Goal: Information Seeking & Learning: Learn about a topic

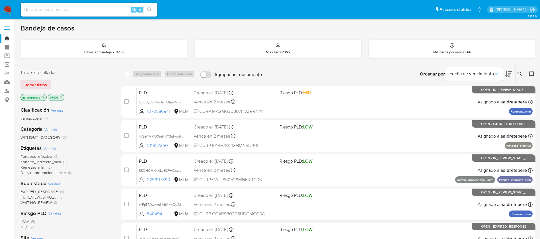
click at [109, 11] on input at bounding box center [89, 9] width 137 height 7
paste input "138421291"
type input "138421291"
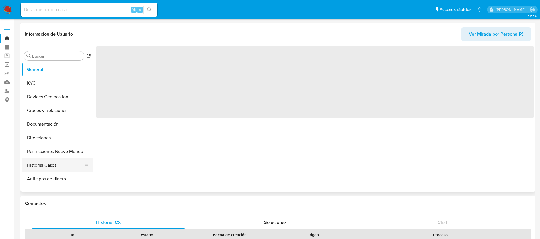
click at [43, 168] on button "Historial Casos" at bounding box center [55, 165] width 67 height 14
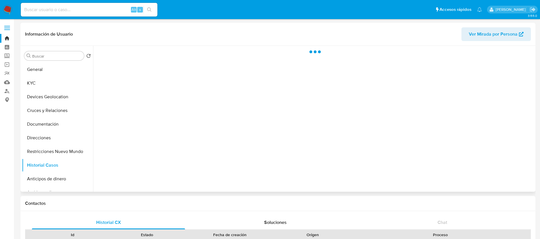
select select "10"
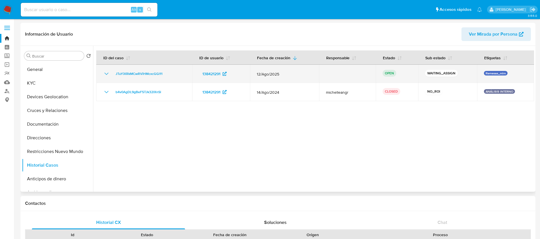
drag, startPoint x: 168, startPoint y: 69, endPoint x: 112, endPoint y: 79, distance: 56.9
click at [112, 79] on td "JTuYiXRkMCwRViHMcxcGGl11" at bounding box center [144, 74] width 96 height 18
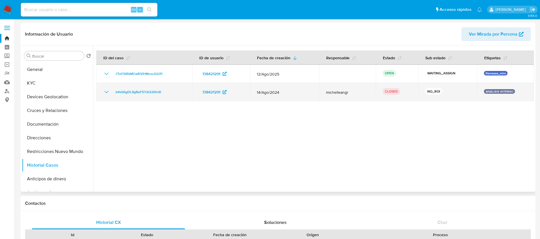
drag, startPoint x: 112, startPoint y: 79, endPoint x: 103, endPoint y: 96, distance: 19.3
click at [103, 96] on tbody "JTuYiXRkMCwRViHMcxcGGl11 138421291 12/Ago/2025 OPEN WAITING_ASSIGN Remesas_mlm …" at bounding box center [315, 83] width 438 height 36
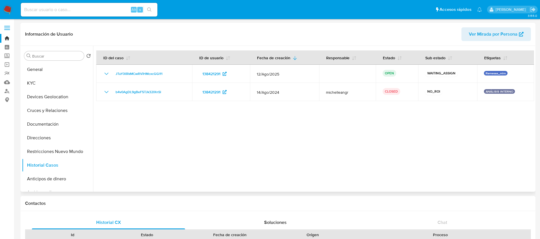
click at [244, 116] on div at bounding box center [313, 119] width 441 height 146
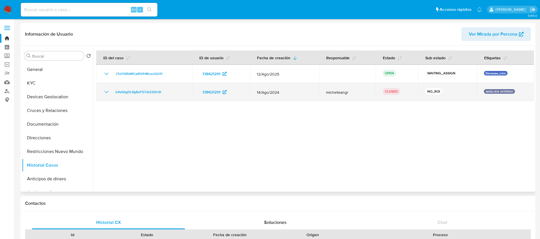
click at [106, 91] on icon "Mostrar/Ocultar" at bounding box center [106, 92] width 7 height 7
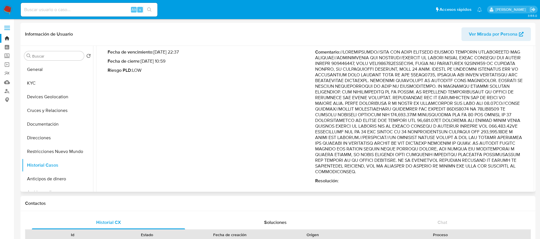
scroll to position [71, 0]
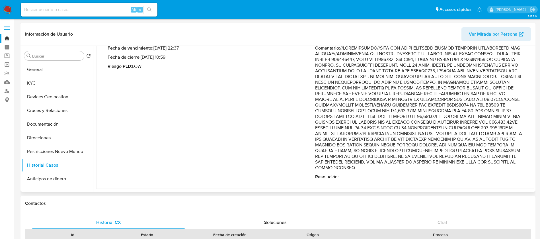
drag, startPoint x: 386, startPoint y: 131, endPoint x: 446, endPoint y: 132, distance: 60.1
click at [446, 132] on p "Comentario :" at bounding box center [418, 107] width 207 height 125
click at [413, 137] on p "Comentario :" at bounding box center [418, 107] width 207 height 125
drag, startPoint x: 452, startPoint y: 132, endPoint x: 495, endPoint y: 171, distance: 58.3
click at [495, 171] on div "Comentario : Resolución :" at bounding box center [418, 112] width 207 height 134
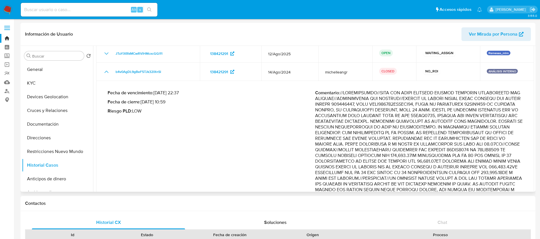
scroll to position [0, 0]
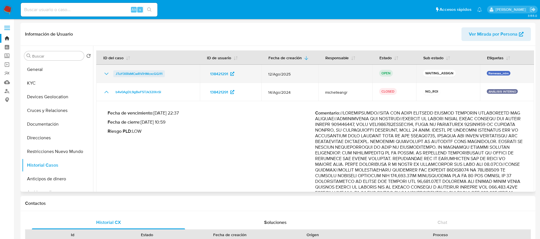
drag, startPoint x: 164, startPoint y: 70, endPoint x: 113, endPoint y: 73, distance: 50.5
click at [113, 73] on td "JTuYiXRkMCwRViHMcxcGGl11" at bounding box center [148, 74] width 104 height 18
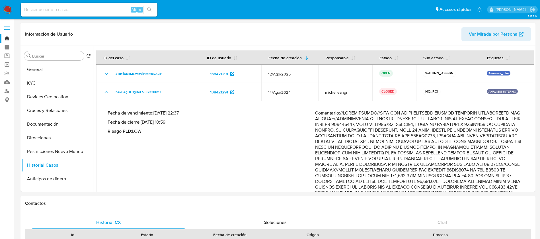
click at [7, 10] on img at bounding box center [8, 10] width 10 height 10
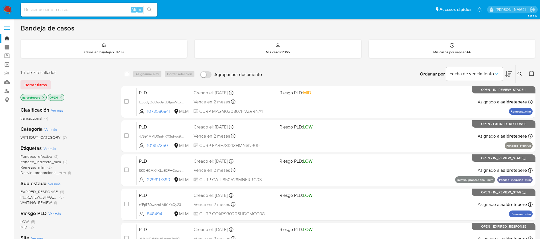
click at [520, 74] on icon at bounding box center [519, 74] width 4 height 4
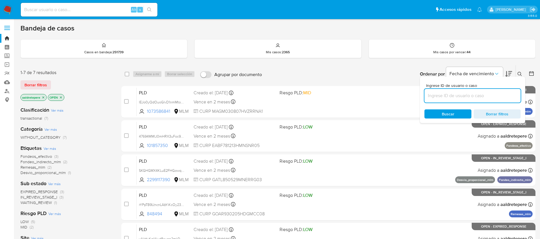
click at [509, 94] on input at bounding box center [472, 95] width 96 height 7
type input "JTuYiXRkMCwRViHMcxcGGl11"
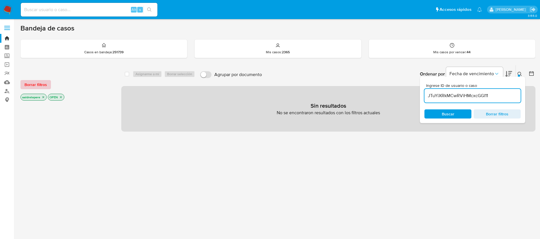
click at [39, 84] on span "Borrar filtros" at bounding box center [35, 85] width 22 height 8
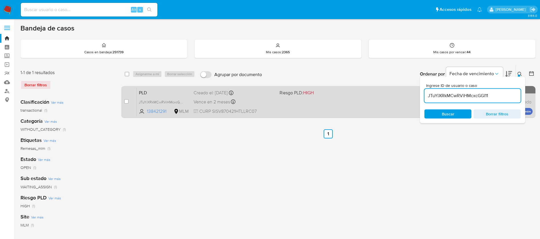
drag, startPoint x: 127, startPoint y: 102, endPoint x: 134, endPoint y: 98, distance: 8.3
click at [127, 102] on input "checkbox" at bounding box center [126, 101] width 5 height 5
checkbox input "true"
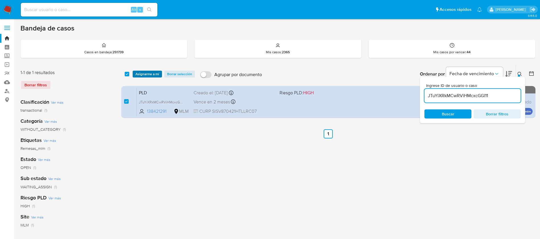
click at [148, 72] on span "Asignarme a mí" at bounding box center [147, 74] width 24 height 6
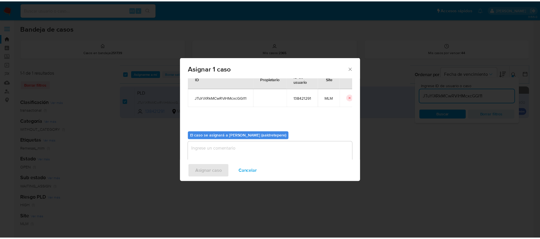
scroll to position [30, 0]
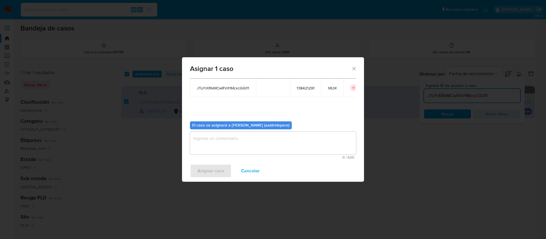
click at [231, 137] on textarea "assign-modal" at bounding box center [273, 142] width 166 height 23
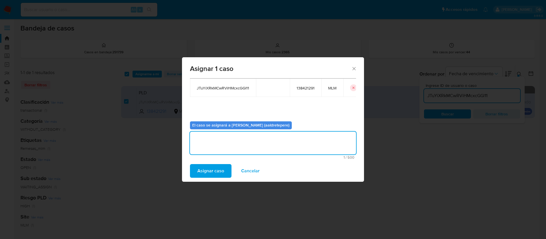
click at [205, 164] on span "Asignar caso" at bounding box center [211, 170] width 27 height 13
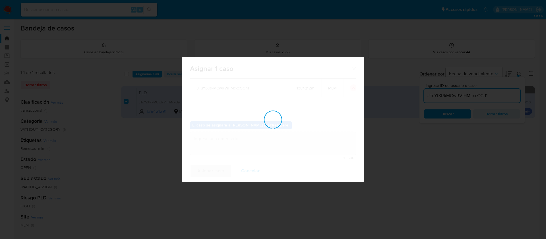
checkbox input "false"
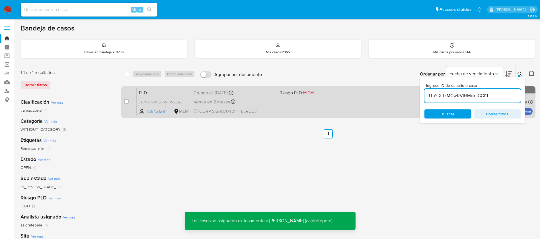
click at [306, 104] on div "PLD JTuYiXRkMCwRViHMcxcGGl11 138421291 MLM Riesgo PLD: HIGH Creado el: 12/08/20…" at bounding box center [335, 101] width 396 height 29
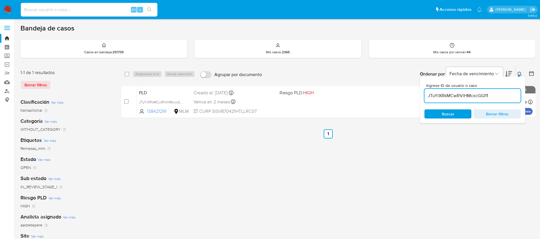
drag, startPoint x: 93, startPoint y: 11, endPoint x: 99, endPoint y: 4, distance: 9.5
click at [94, 11] on input at bounding box center [89, 9] width 137 height 7
paste input "792131547"
type input "792131547"
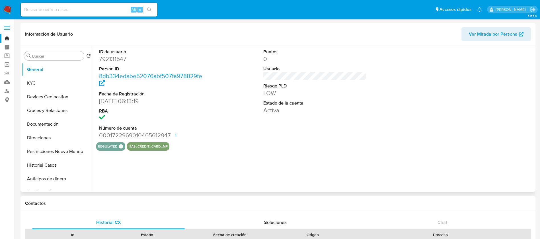
select select "10"
click at [36, 168] on button "Historial Casos" at bounding box center [55, 165] width 67 height 14
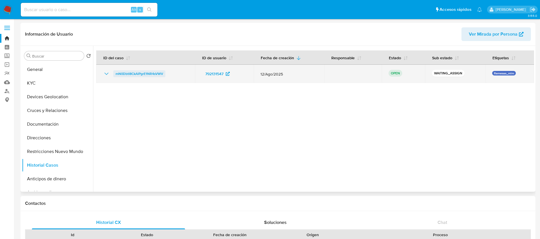
drag, startPoint x: 168, startPoint y: 78, endPoint x: 114, endPoint y: 75, distance: 54.2
click at [114, 75] on td "mN0Dbtl8CkAlPgrE1NR4sVWV" at bounding box center [145, 74] width 99 height 18
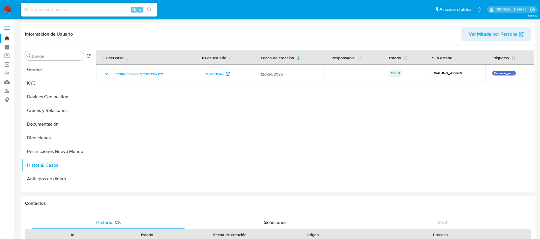
click at [8, 7] on img at bounding box center [8, 10] width 10 height 10
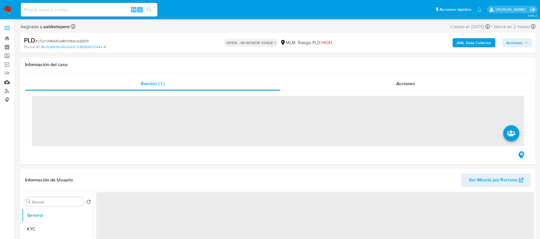
click at [8, 83] on link "Mulan" at bounding box center [34, 82] width 68 height 9
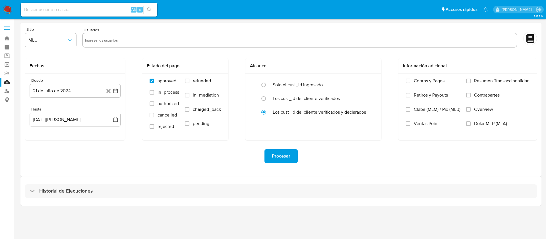
click at [141, 37] on input "text" at bounding box center [300, 40] width 430 height 9
paste input "138421291"
type input "138421291"
click at [48, 40] on span "MLU" at bounding box center [47, 40] width 39 height 6
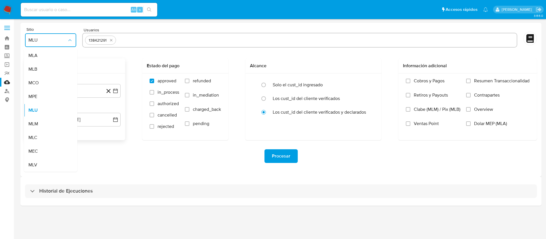
click at [41, 122] on div "MLM" at bounding box center [48, 124] width 41 height 14
click at [79, 92] on button "21 de julio de 2024" at bounding box center [75, 91] width 91 height 14
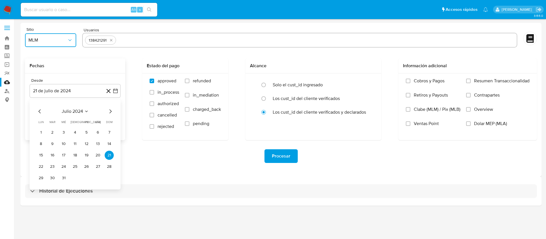
click at [81, 111] on span "julio 2024" at bounding box center [72, 111] width 21 height 6
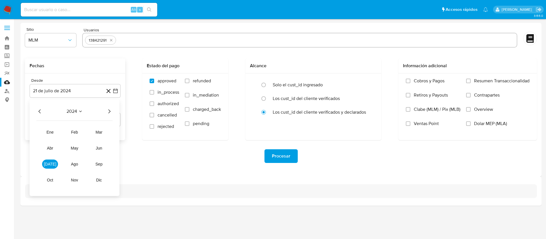
click at [109, 110] on icon "Año siguiente" at bounding box center [109, 111] width 7 height 7
click at [50, 147] on span "abr" at bounding box center [50, 148] width 6 height 5
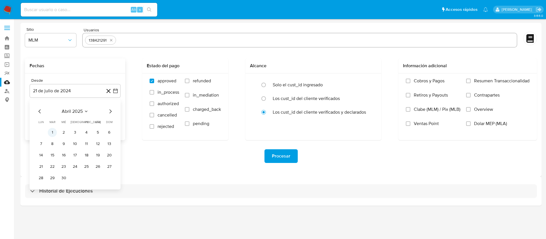
click at [56, 133] on button "1" at bounding box center [52, 132] width 9 height 9
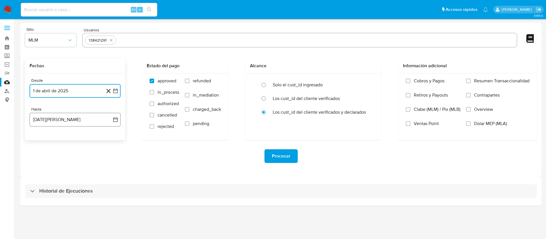
click at [60, 124] on button "21 de agosto de 2025" at bounding box center [75, 120] width 91 height 14
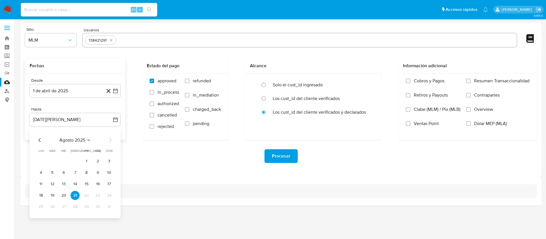
click at [38, 135] on div "agosto 2025 agosto 2025 lun lunes mar martes mié miércoles jue jueves vie viern…" at bounding box center [75, 173] width 91 height 90
click at [39, 138] on icon "Mes anterior" at bounding box center [39, 140] width 7 height 7
drag, startPoint x: 76, startPoint y: 209, endPoint x: 279, endPoint y: 180, distance: 205.3
click at [76, 208] on button "31" at bounding box center [75, 206] width 9 height 9
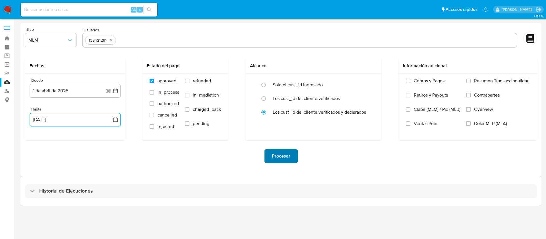
click at [279, 155] on span "Procesar" at bounding box center [281, 156] width 18 height 13
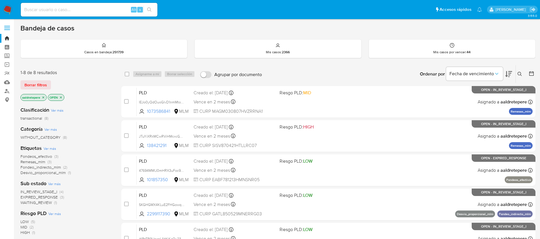
click at [519, 75] on icon at bounding box center [519, 74] width 5 height 5
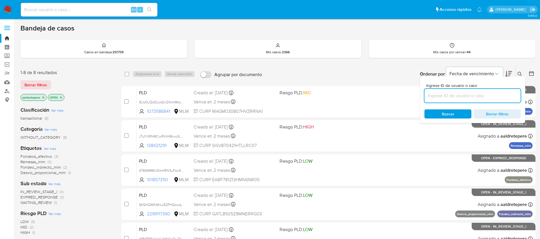
click at [475, 97] on input at bounding box center [472, 95] width 96 height 7
type input "mN0Dbtl8CkAlPgrE1NR4sVWV"
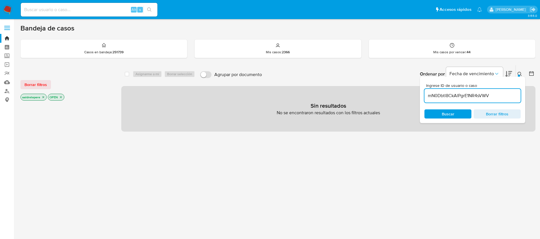
click at [34, 88] on span "Borrar filtros" at bounding box center [35, 85] width 22 height 8
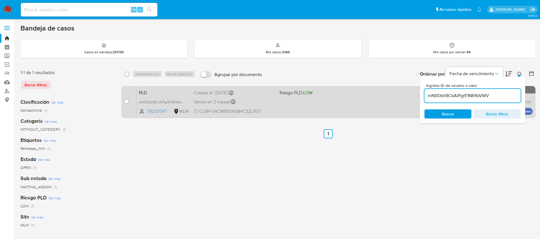
drag, startPoint x: 125, startPoint y: 103, endPoint x: 130, endPoint y: 103, distance: 4.8
click at [126, 103] on input "checkbox" at bounding box center [126, 101] width 5 height 5
checkbox input "true"
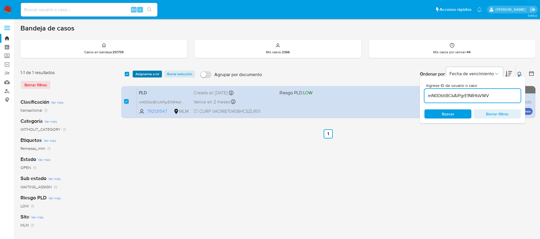
click at [153, 72] on span "Asignarme a mí" at bounding box center [147, 74] width 24 height 6
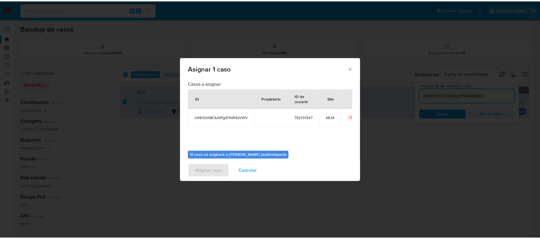
scroll to position [30, 0]
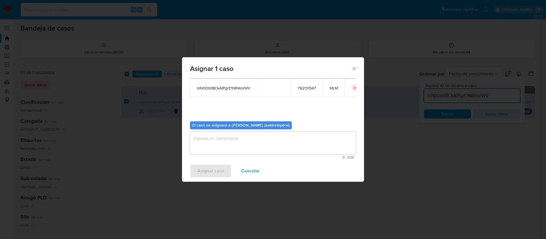
click at [258, 149] on textarea "assign-modal" at bounding box center [273, 142] width 166 height 23
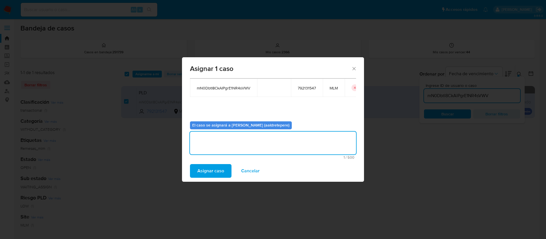
click at [218, 166] on span "Asignar caso" at bounding box center [211, 170] width 27 height 13
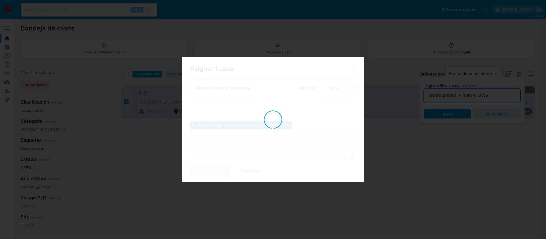
checkbox input "false"
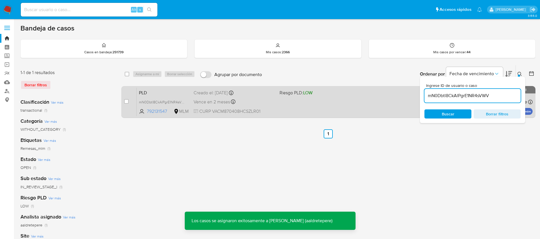
click at [356, 101] on div "PLD mN0Dbtl8CkAlPgrE1NR4sVWV 792131547 MLM Riesgo PLD: LOW Creado el: [DATE] Cr…" at bounding box center [335, 101] width 396 height 29
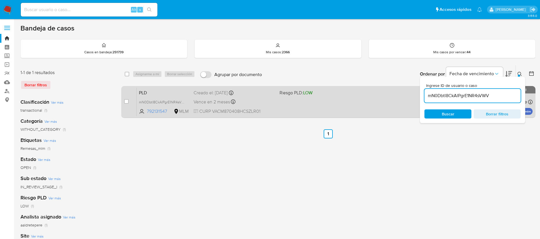
click at [291, 110] on div "PLD mN0Dbtl8CkAlPgrE1NR4sVWV 792131547 MLM Riesgo PLD: LOW Creado el: [DATE] Cr…" at bounding box center [335, 101] width 396 height 29
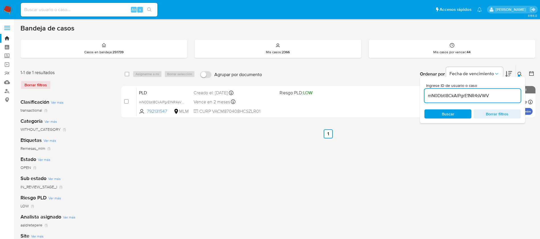
drag, startPoint x: 49, startPoint y: 7, endPoint x: 49, endPoint y: 11, distance: 4.0
click at [49, 9] on input at bounding box center [89, 9] width 137 height 7
paste input "1252215599"
type input "1252215599"
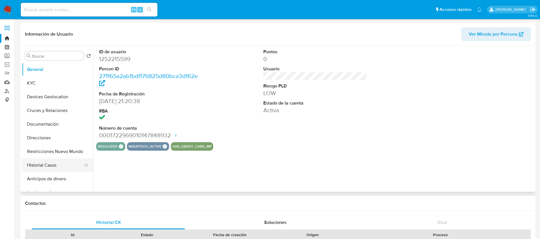
select select "10"
click at [52, 162] on button "Historial Casos" at bounding box center [55, 165] width 67 height 14
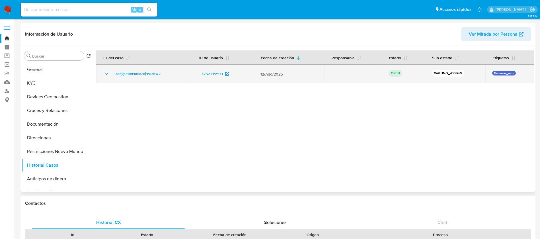
drag, startPoint x: 173, startPoint y: 69, endPoint x: 113, endPoint y: 75, distance: 60.6
click at [113, 75] on td "8pFjg0fkmFuf6o2bj4VD1fW2" at bounding box center [143, 74] width 95 height 18
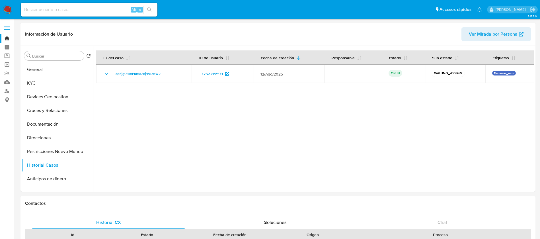
click at [9, 13] on img at bounding box center [8, 10] width 10 height 10
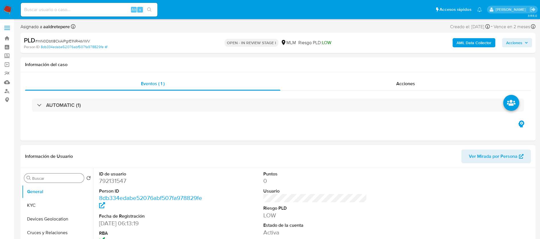
select select "10"
click at [121, 182] on dd "792131547" at bounding box center [151, 181] width 104 height 8
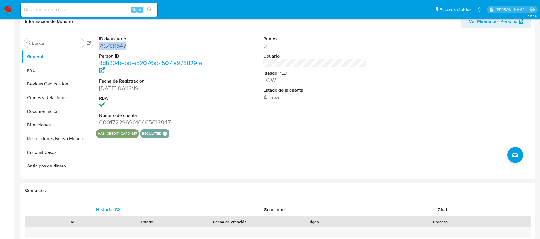
scroll to position [171, 0]
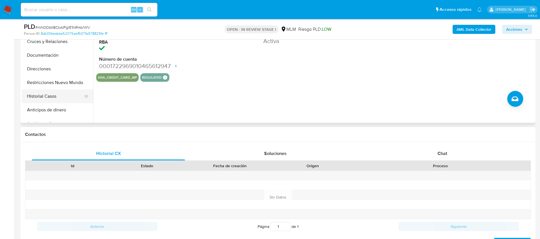
click at [67, 102] on button "Historial Casos" at bounding box center [55, 96] width 67 height 14
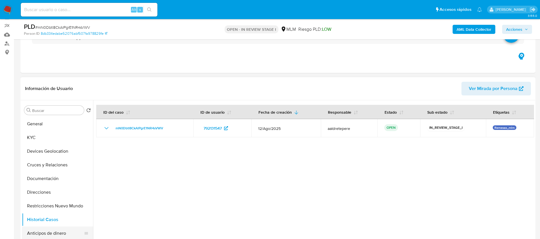
scroll to position [0, 0]
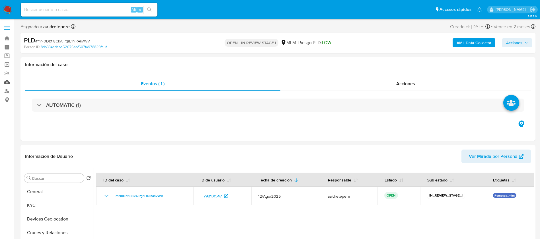
click at [7, 82] on link "Mulan" at bounding box center [34, 82] width 68 height 9
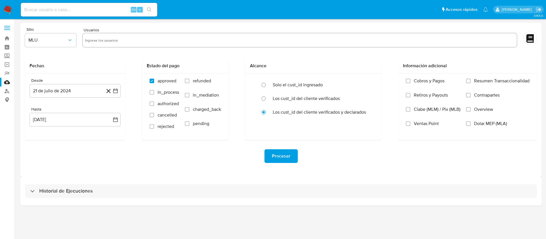
click at [159, 43] on input "text" at bounding box center [300, 40] width 430 height 9
paste input "792131547"
type input "792131547"
click at [50, 34] on button "MLU" at bounding box center [50, 40] width 51 height 14
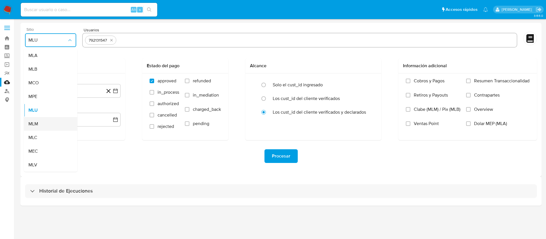
click at [36, 120] on div "MLM" at bounding box center [48, 124] width 41 height 14
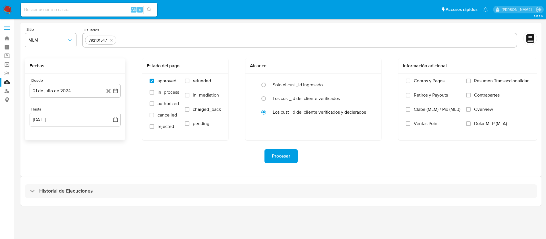
click at [70, 98] on div "Desde 21 de julio de 2024 21-07-2024 Hasta 21 de agosto de 2025 21-08-2025" at bounding box center [75, 106] width 100 height 67
click at [72, 92] on button "21 de julio de 2024" at bounding box center [75, 91] width 91 height 14
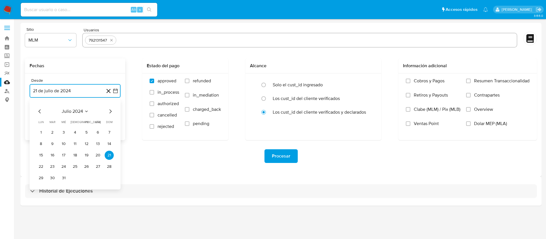
click at [72, 114] on span "julio 2024" at bounding box center [72, 111] width 21 height 6
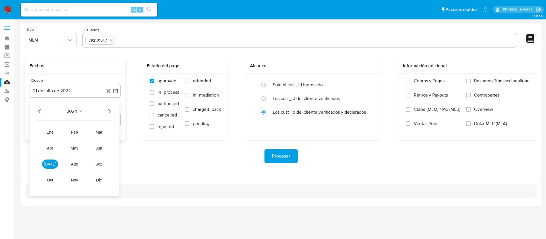
click at [110, 112] on icon "Año siguiente" at bounding box center [109, 111] width 2 height 4
click at [50, 150] on span "abr" at bounding box center [50, 148] width 6 height 5
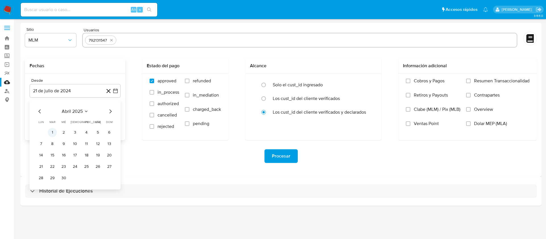
click at [56, 133] on button "1" at bounding box center [52, 132] width 9 height 9
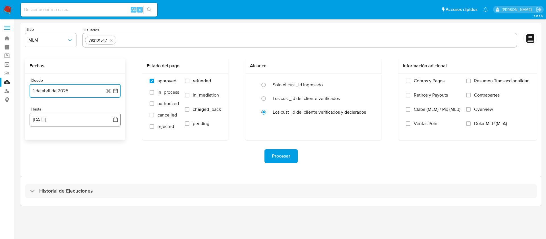
click at [63, 124] on button "21 de agosto de 2025" at bounding box center [75, 120] width 91 height 14
click at [38, 139] on icon "Mes anterior" at bounding box center [39, 140] width 7 height 7
click at [78, 206] on button "31" at bounding box center [75, 206] width 9 height 9
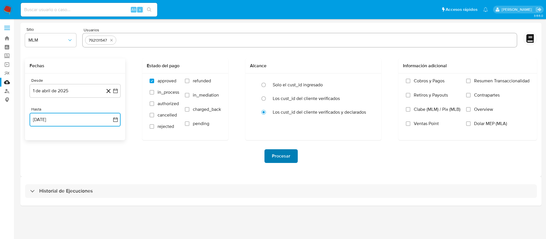
click at [288, 154] on span "Procesar" at bounding box center [281, 156] width 18 height 13
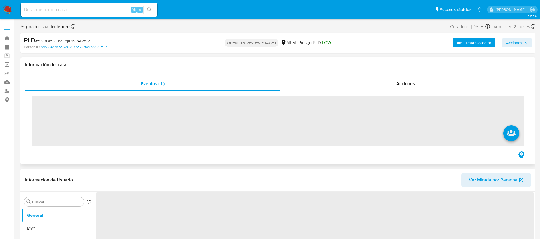
scroll to position [85, 0]
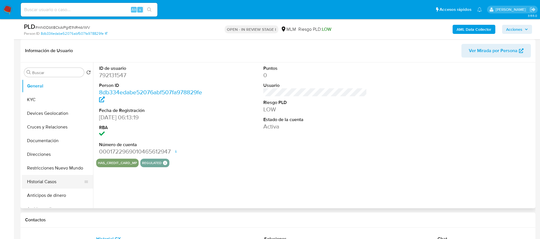
click at [57, 185] on button "Historial Casos" at bounding box center [55, 182] width 67 height 14
select select "10"
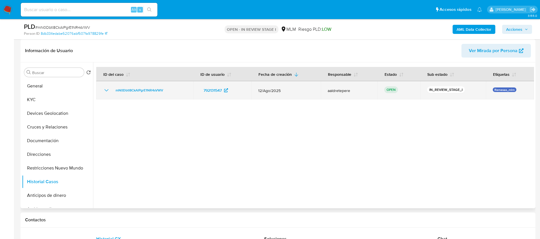
drag, startPoint x: 181, startPoint y: 91, endPoint x: 102, endPoint y: 87, distance: 78.9
click at [102, 87] on td "mN0Dbtl8CkAlPgrE1NR4sVWV" at bounding box center [144, 90] width 97 height 18
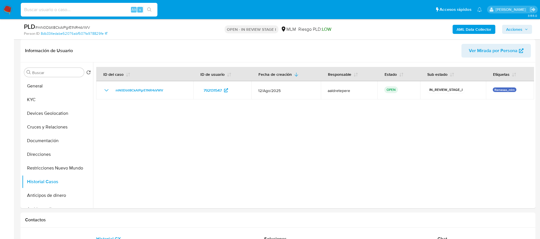
click at [100, 8] on input at bounding box center [89, 9] width 137 height 7
paste input "714103083"
type input "714103083"
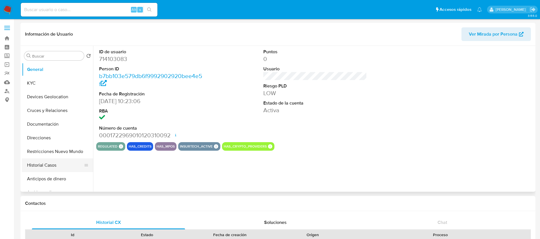
select select "10"
click at [45, 166] on button "Historial Casos" at bounding box center [55, 165] width 67 height 14
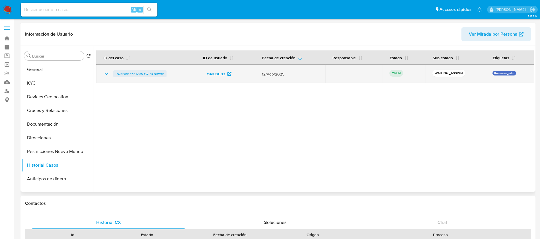
drag, startPoint x: 176, startPoint y: 77, endPoint x: 114, endPoint y: 74, distance: 62.4
click at [114, 74] on td "ROqr7hBEKnkAs9YGTnYNIwHE" at bounding box center [146, 74] width 100 height 18
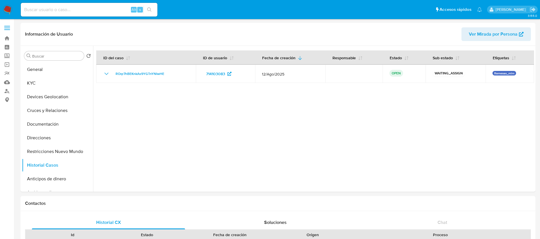
click at [7, 10] on img at bounding box center [8, 10] width 10 height 10
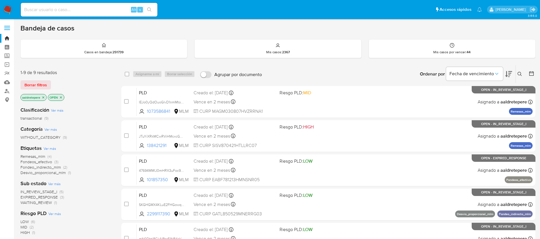
click at [519, 73] on icon at bounding box center [519, 74] width 5 height 5
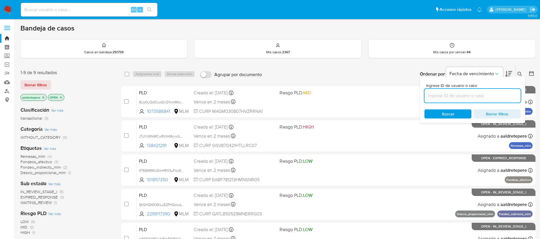
click at [467, 96] on input at bounding box center [472, 95] width 96 height 7
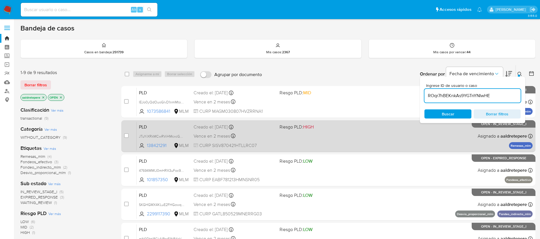
type input "ROqr7hBEKnkAs9YGTnYNIwHE"
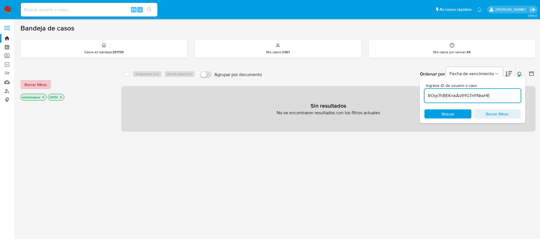
click at [42, 87] on span "Borrar filtros" at bounding box center [35, 85] width 22 height 8
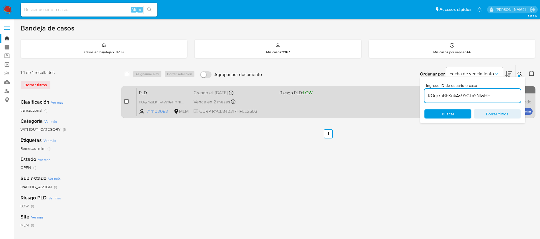
click at [126, 100] on input "checkbox" at bounding box center [126, 101] width 5 height 5
checkbox input "true"
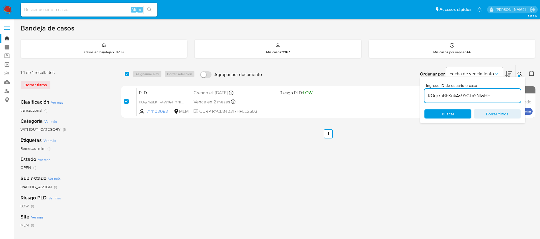
checkbox input "true"
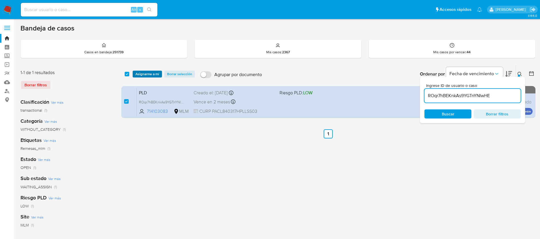
drag, startPoint x: 163, startPoint y: 75, endPoint x: 157, endPoint y: 73, distance: 6.4
click at [162, 73] on div "Asignarme a mí Borrar selección" at bounding box center [165, 74] width 65 height 7
click at [157, 73] on span "Asignarme a mí" at bounding box center [147, 74] width 24 height 6
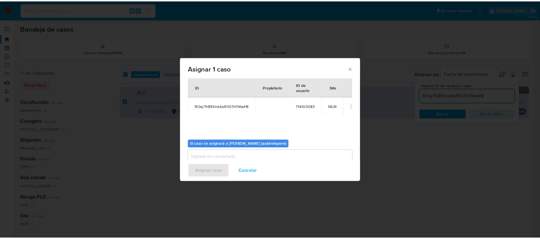
scroll to position [30, 0]
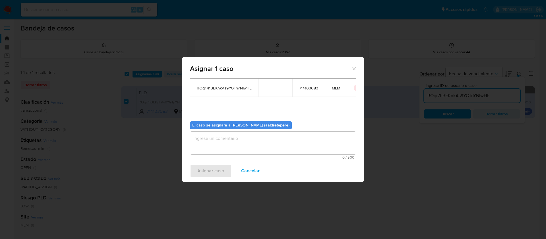
click at [249, 142] on textarea "assign-modal" at bounding box center [273, 142] width 166 height 23
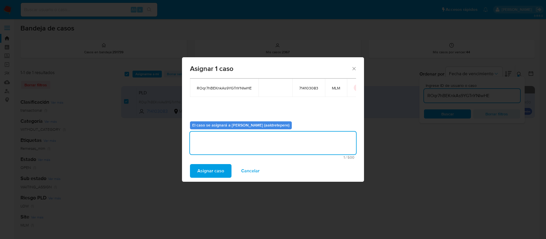
click at [225, 168] on button "Asignar caso" at bounding box center [211, 171] width 42 height 14
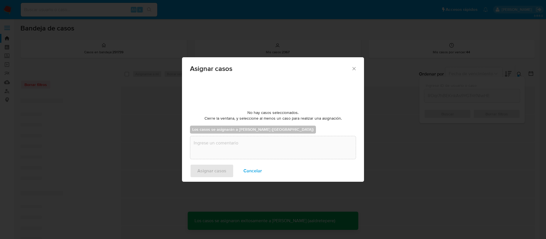
checkbox input "false"
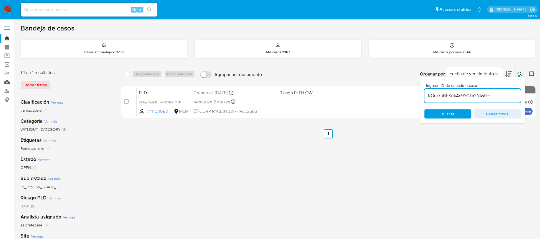
click at [8, 81] on link "Mulan" at bounding box center [34, 82] width 68 height 9
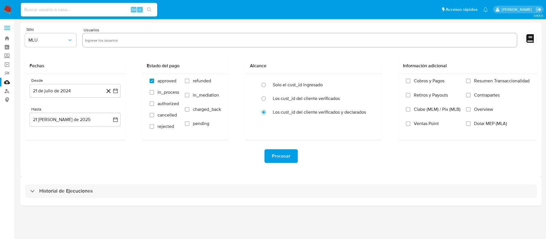
click at [138, 39] on input "text" at bounding box center [300, 40] width 430 height 9
paste input "714103083"
type input "714103083"
click at [51, 33] on button "MLU" at bounding box center [50, 40] width 51 height 14
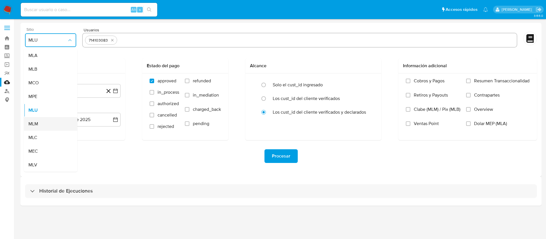
click at [40, 121] on div "MLM" at bounding box center [48, 124] width 41 height 14
click at [61, 94] on button "21 de julio de 2024" at bounding box center [75, 91] width 91 height 14
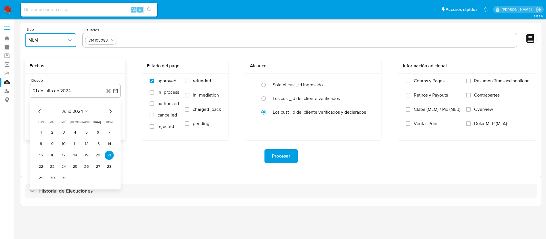
click at [83, 111] on button "julio 2024" at bounding box center [75, 111] width 27 height 6
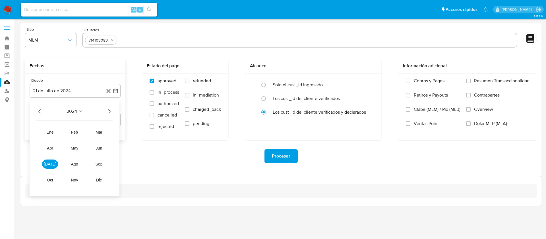
click at [109, 110] on icon "Año siguiente" at bounding box center [109, 111] width 7 height 7
click at [50, 151] on button "abr" at bounding box center [50, 147] width 16 height 9
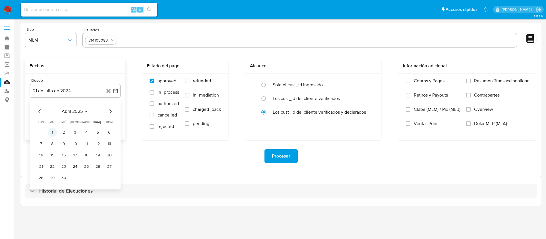
click at [50, 133] on button "1" at bounding box center [52, 132] width 9 height 9
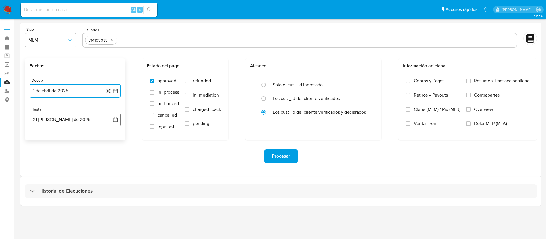
click at [56, 116] on button "21 de agosto de 2025" at bounding box center [75, 120] width 91 height 14
click at [40, 138] on icon "Mes anterior" at bounding box center [39, 140] width 7 height 7
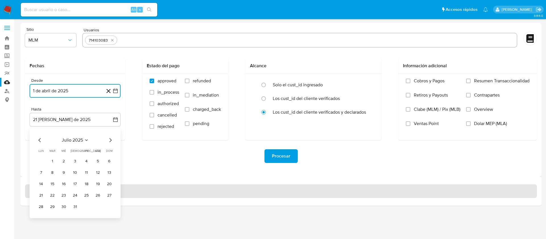
drag, startPoint x: 74, startPoint y: 205, endPoint x: 215, endPoint y: 195, distance: 141.5
click at [74, 206] on button "31" at bounding box center [75, 206] width 9 height 9
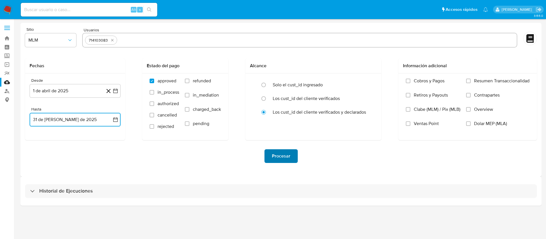
click at [282, 154] on span "Procesar" at bounding box center [281, 156] width 18 height 13
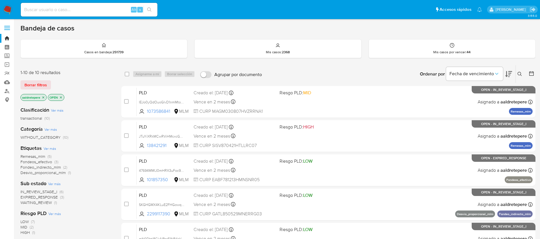
click at [521, 76] on icon at bounding box center [519, 74] width 5 height 5
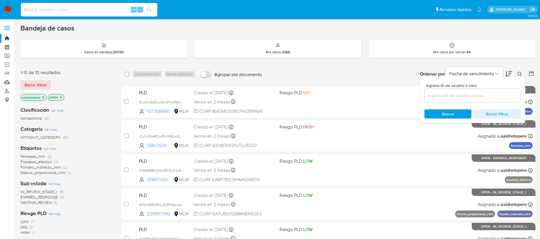
click at [460, 96] on input at bounding box center [472, 95] width 96 height 7
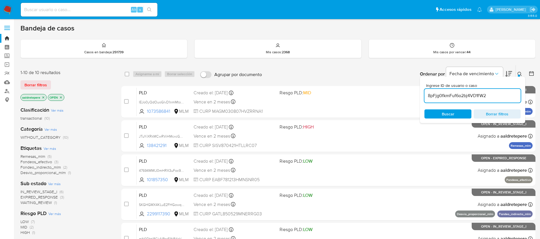
type input "8pFjg0fkmFuf6o2bj4VD1fW2"
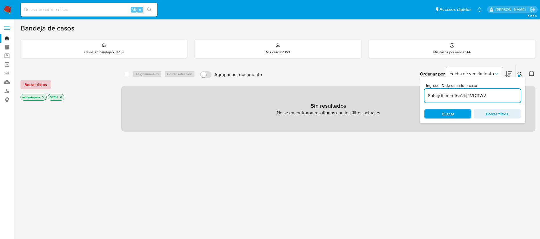
click at [41, 83] on span "Borrar filtros" at bounding box center [35, 85] width 22 height 8
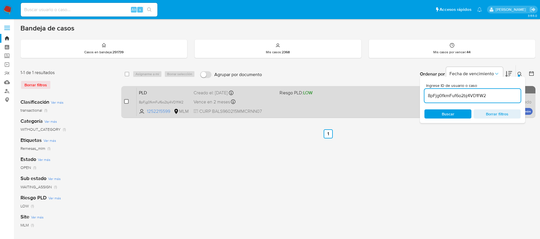
click at [126, 101] on input "checkbox" at bounding box center [126, 101] width 5 height 5
checkbox input "true"
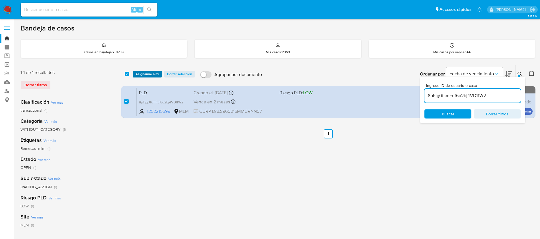
click at [147, 75] on span "Asignarme a mí" at bounding box center [147, 74] width 24 height 6
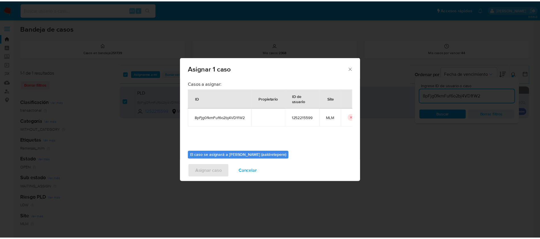
scroll to position [30, 0]
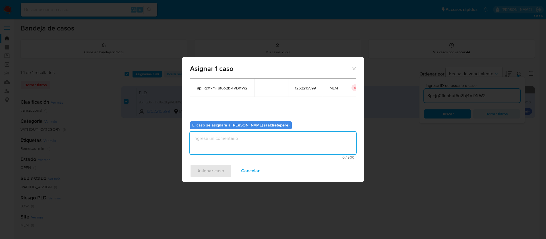
click at [227, 152] on textarea "assign-modal" at bounding box center [273, 142] width 166 height 23
click at [219, 167] on span "Asignar caso" at bounding box center [211, 170] width 27 height 13
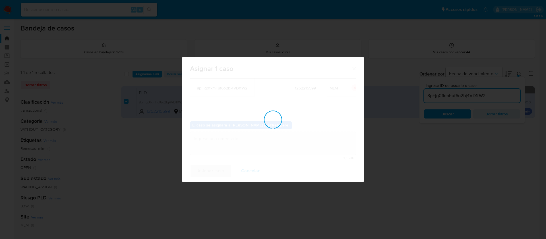
checkbox input "false"
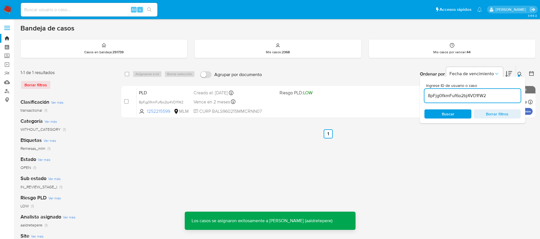
click at [338, 96] on div "PLD 8pFjg0fkmFuf6o2bj4VD1fW2 1252215599 MLM Riesgo PLD: LOW Creado el: 12/08/20…" at bounding box center [335, 101] width 396 height 29
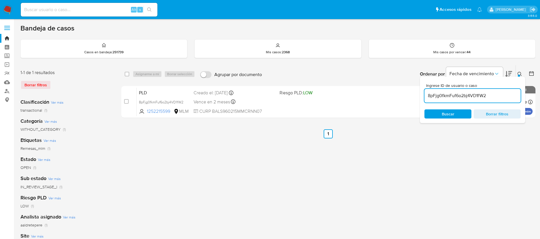
click at [77, 4] on div "Alt s" at bounding box center [89, 10] width 137 height 14
drag, startPoint x: 78, startPoint y: 7, endPoint x: 79, endPoint y: 13, distance: 6.3
click at [79, 7] on input at bounding box center [89, 9] width 137 height 7
paste input "638940958"
type input "638940958"
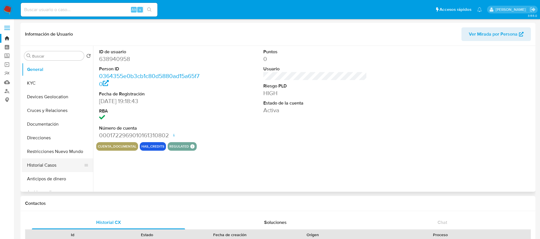
click at [56, 164] on button "Historial Casos" at bounding box center [55, 165] width 67 height 14
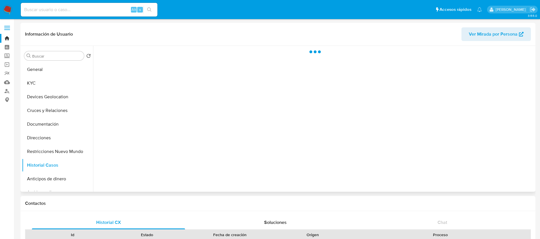
select select "10"
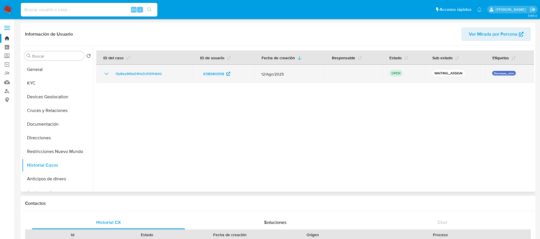
drag, startPoint x: 203, startPoint y: 79, endPoint x: 112, endPoint y: 75, distance: 91.2
click at [112, 75] on tr "l3pBey965eE4HzD2fQi1hKAG 638940958 12/Ago/2025 OPEN WAITING_ASSIGN Remesas_mlm" at bounding box center [315, 74] width 438 height 18
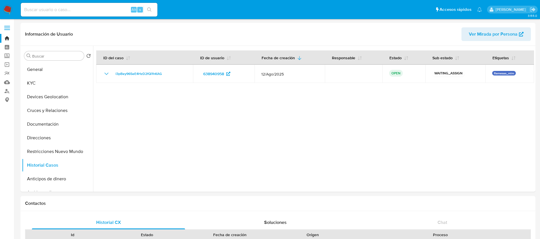
click at [7, 9] on img at bounding box center [8, 10] width 10 height 10
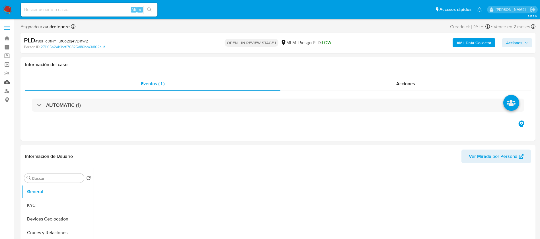
click at [9, 82] on link "Mulan" at bounding box center [34, 82] width 68 height 9
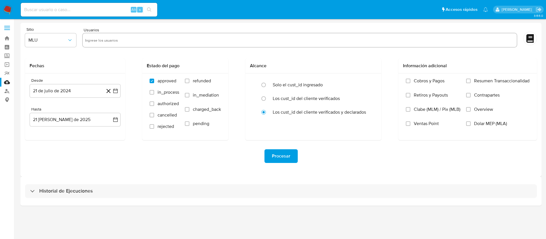
click at [125, 44] on input "text" at bounding box center [300, 40] width 430 height 9
paste input "1252215599"
type input "1252215599"
click at [49, 42] on span "MLU" at bounding box center [47, 40] width 39 height 6
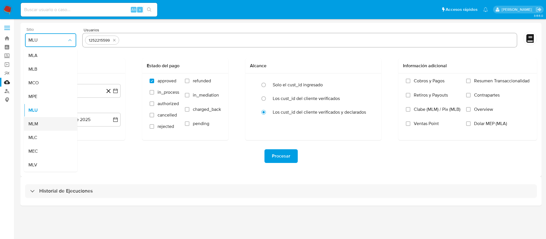
click at [43, 125] on div "MLM" at bounding box center [48, 124] width 41 height 14
click at [94, 93] on button "21 de julio de 2024" at bounding box center [75, 91] width 91 height 14
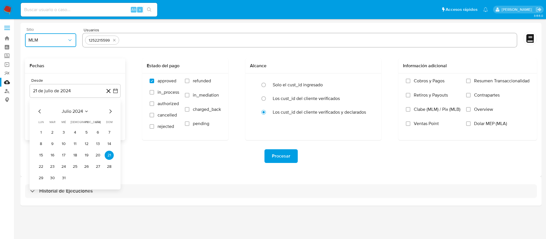
click at [72, 111] on span "julio 2024" at bounding box center [72, 111] width 21 height 6
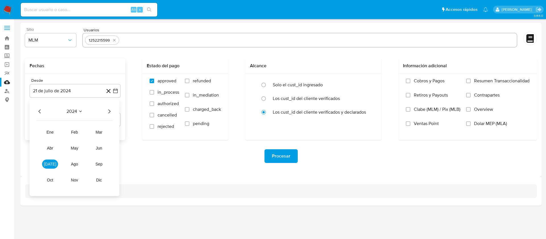
click at [69, 109] on span "2024" at bounding box center [72, 111] width 11 height 6
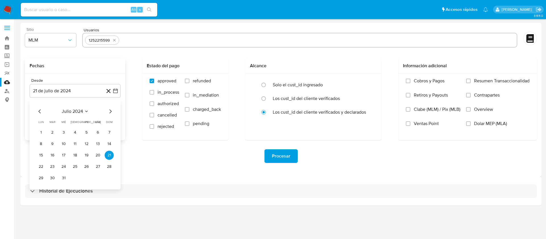
click at [111, 109] on icon "Mes siguiente" at bounding box center [110, 111] width 7 height 7
click at [80, 112] on span "agosto 2024" at bounding box center [72, 111] width 26 height 6
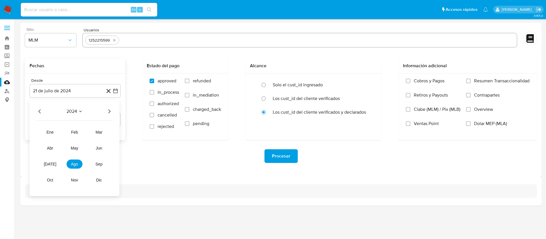
click at [71, 112] on span "2024" at bounding box center [72, 111] width 11 height 6
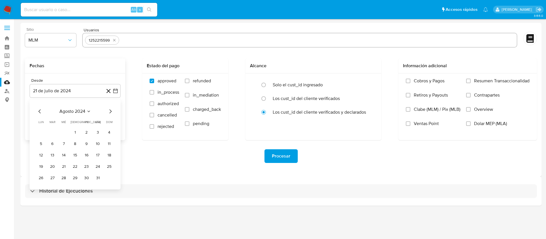
click at [70, 112] on span "agosto 2024" at bounding box center [72, 111] width 26 height 6
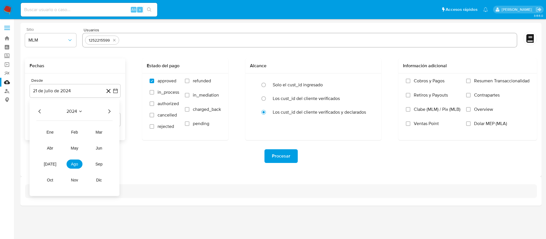
click at [109, 110] on icon "Año siguiente" at bounding box center [109, 111] width 7 height 7
click at [54, 150] on button "abr" at bounding box center [50, 147] width 16 height 9
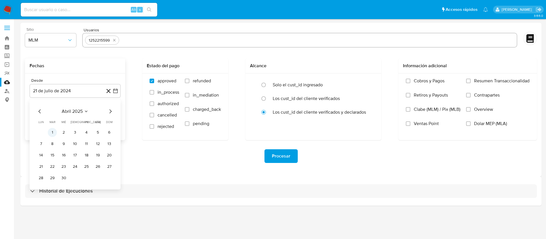
click at [53, 133] on button "1" at bounding box center [52, 132] width 9 height 9
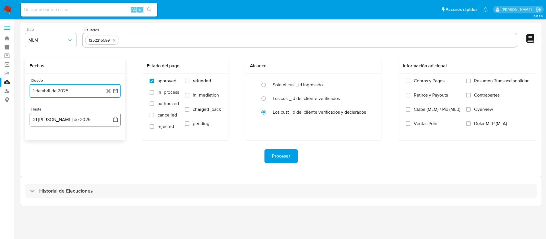
click at [62, 118] on button "21 de agosto de 2025" at bounding box center [75, 120] width 91 height 14
click at [38, 142] on icon "Mes anterior" at bounding box center [39, 140] width 7 height 7
click at [76, 203] on button "31" at bounding box center [75, 206] width 9 height 9
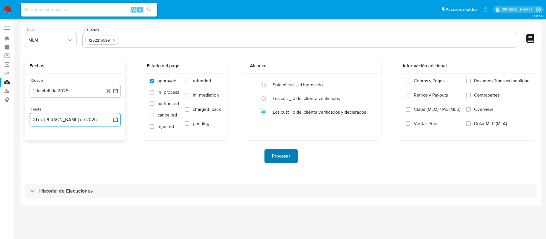
click at [279, 152] on span "Procesar" at bounding box center [281, 156] width 18 height 13
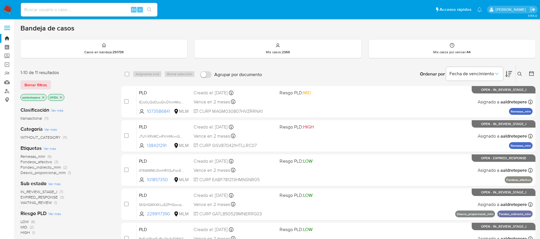
click at [520, 75] on icon at bounding box center [519, 74] width 4 height 4
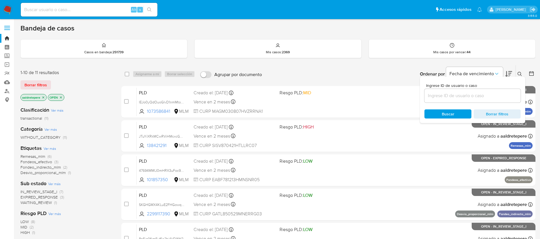
click at [439, 91] on div at bounding box center [472, 96] width 96 height 14
click at [438, 93] on input at bounding box center [472, 95] width 96 height 7
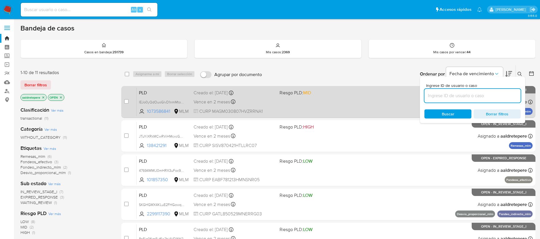
paste input "l3pBey965eE4HzD2fQi1hKAG"
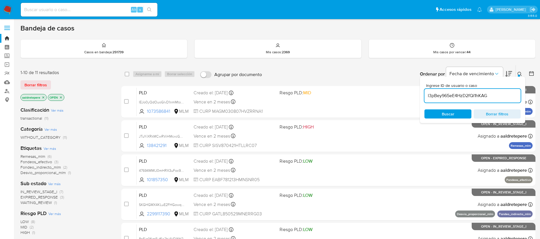
type input "l3pBey965eE4HzD2fQi1hKAG"
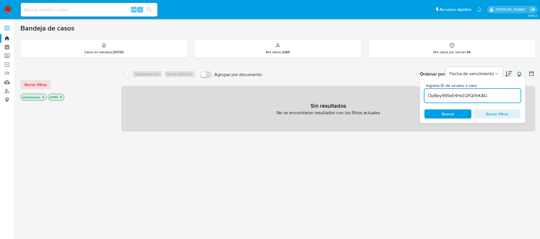
drag, startPoint x: 27, startPoint y: 84, endPoint x: 51, endPoint y: 87, distance: 24.0
click at [28, 84] on span "Borrar filtros" at bounding box center [35, 85] width 22 height 8
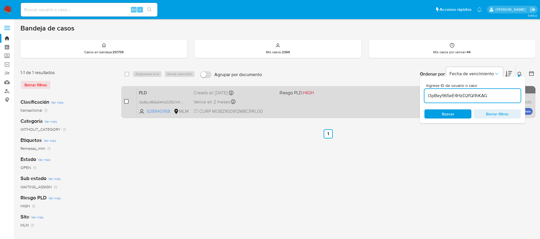
click at [127, 102] on input "checkbox" at bounding box center [126, 101] width 5 height 5
checkbox input "true"
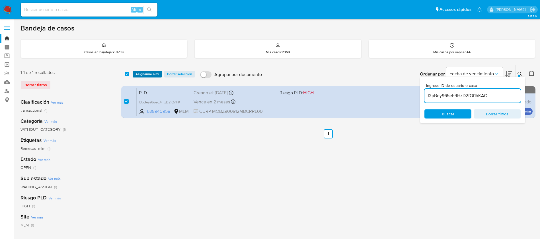
click at [145, 72] on span "Asignarme a mí" at bounding box center [147, 74] width 24 height 6
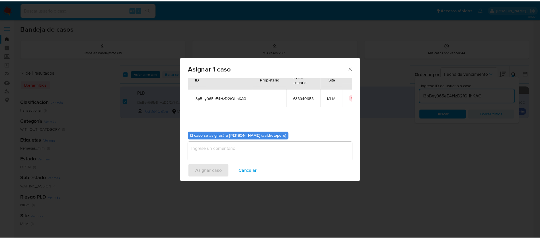
scroll to position [30, 0]
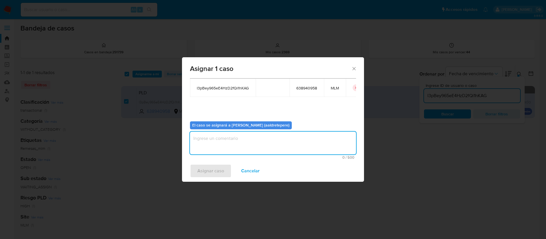
click at [307, 139] on textarea "assign-modal" at bounding box center [273, 142] width 166 height 23
click at [216, 168] on span "Asignar caso" at bounding box center [211, 170] width 27 height 13
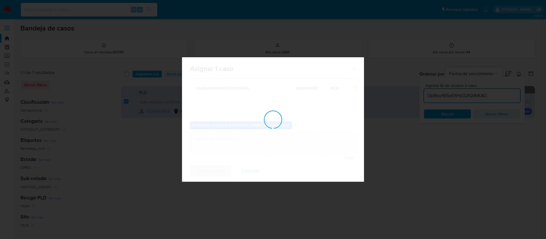
checkbox input "false"
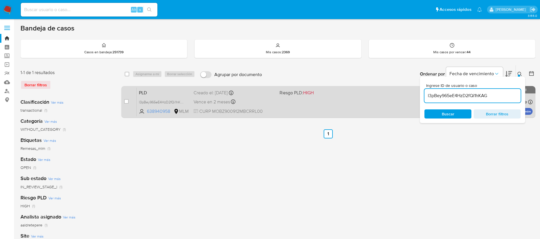
click at [299, 109] on div "PLD l3pBey965eE4HzD2fQi1hKAG 638940958 MLM Riesgo PLD: HIGH Creado el: 12/08/20…" at bounding box center [335, 101] width 396 height 29
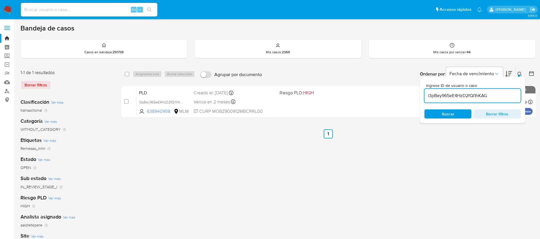
click at [88, 12] on input at bounding box center [89, 9] width 137 height 7
paste input "2151487250"
type input "2151487250"
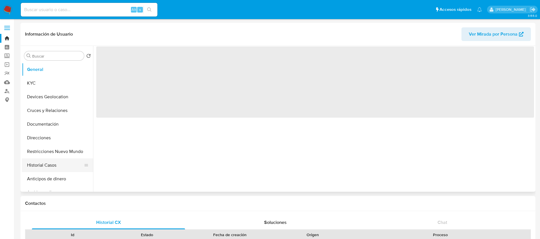
click at [40, 163] on button "Historial Casos" at bounding box center [55, 165] width 67 height 14
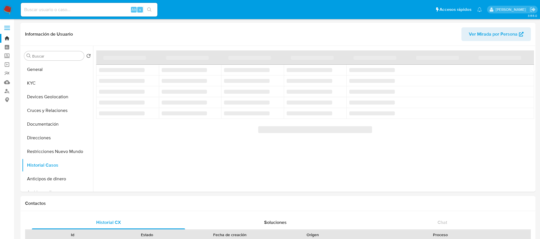
select select "10"
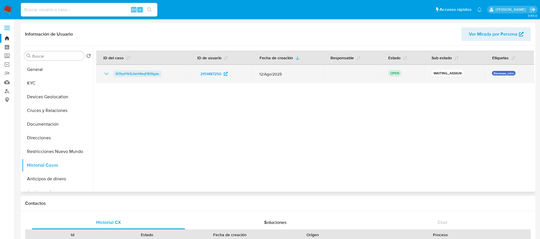
drag, startPoint x: 168, startPoint y: 79, endPoint x: 118, endPoint y: 74, distance: 49.5
click at [115, 73] on td "iK7fysFN3LiIeH4bqFB0Sgds" at bounding box center [143, 74] width 94 height 18
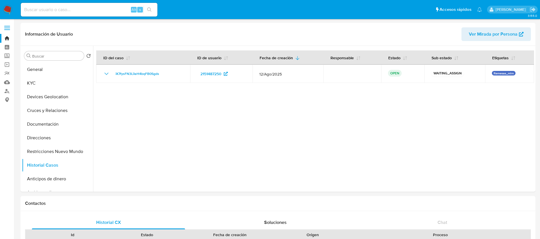
click at [7, 8] on img at bounding box center [8, 10] width 10 height 10
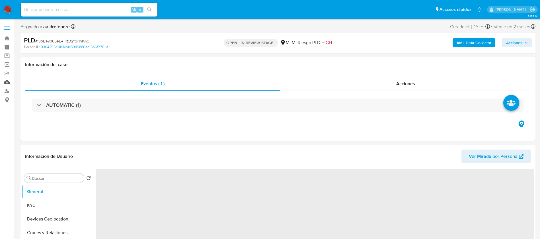
click at [7, 82] on link "Mulan" at bounding box center [34, 82] width 68 height 9
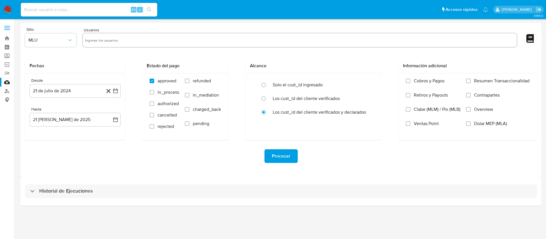
drag, startPoint x: 135, startPoint y: 40, endPoint x: 97, endPoint y: 43, distance: 38.0
click at [135, 40] on input "text" at bounding box center [300, 40] width 430 height 9
paste input "638940958"
type input "638940958"
click at [54, 43] on span "MLU" at bounding box center [47, 40] width 39 height 6
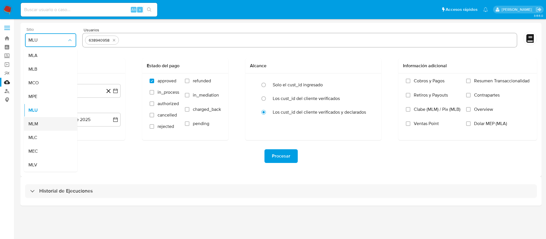
click at [50, 126] on div "MLM" at bounding box center [48, 124] width 41 height 14
click at [58, 84] on button "21 de julio de 2024" at bounding box center [75, 91] width 91 height 14
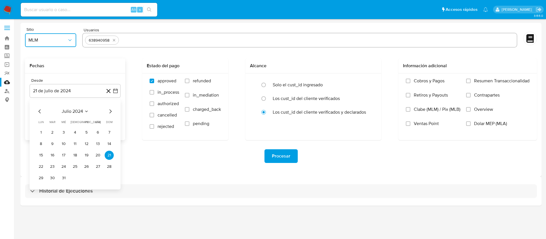
click at [80, 112] on span "julio 2024" at bounding box center [72, 111] width 21 height 6
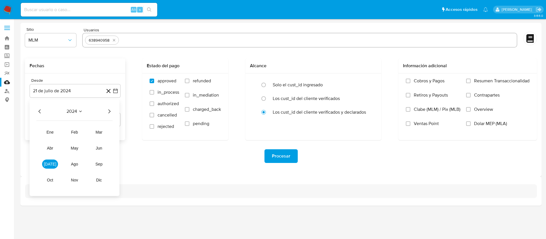
click at [107, 112] on icon "Año siguiente" at bounding box center [109, 111] width 7 height 7
click at [52, 145] on button "abr" at bounding box center [50, 147] width 16 height 9
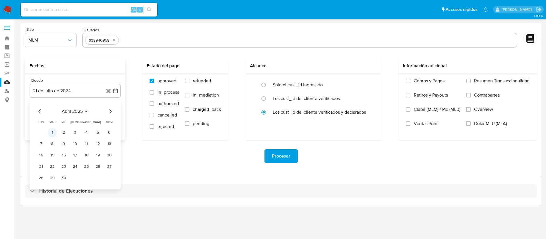
click at [54, 134] on button "1" at bounding box center [52, 132] width 9 height 9
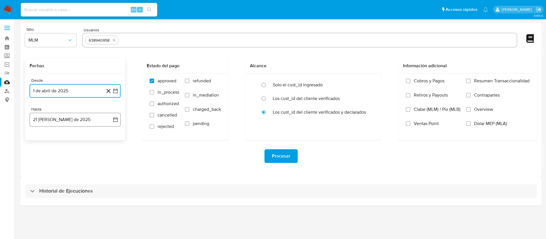
click at [56, 116] on button "21 [PERSON_NAME] de 2025" at bounding box center [75, 120] width 91 height 14
click at [42, 141] on icon "Mes anterior" at bounding box center [39, 140] width 7 height 7
click at [79, 206] on button "31" at bounding box center [75, 206] width 9 height 9
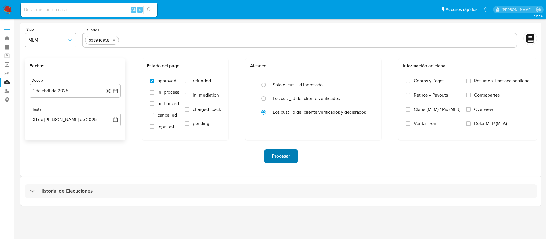
drag, startPoint x: 262, startPoint y: 155, endPoint x: 277, endPoint y: 156, distance: 14.8
click at [263, 155] on div "Procesar" at bounding box center [281, 156] width 512 height 14
click at [277, 156] on span "Procesar" at bounding box center [281, 156] width 18 height 13
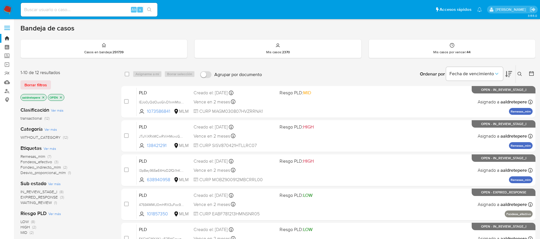
click at [521, 72] on icon at bounding box center [519, 74] width 5 height 5
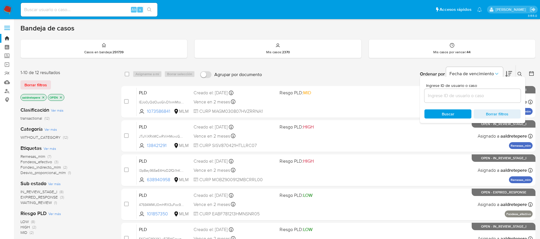
click at [438, 92] on div at bounding box center [472, 96] width 96 height 14
click at [437, 94] on input at bounding box center [472, 95] width 96 height 7
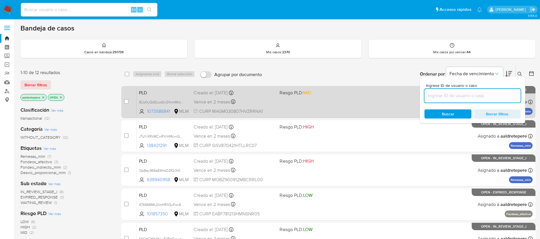
paste input "iK7fysFN3LiIeH4bqFB0Sgds"
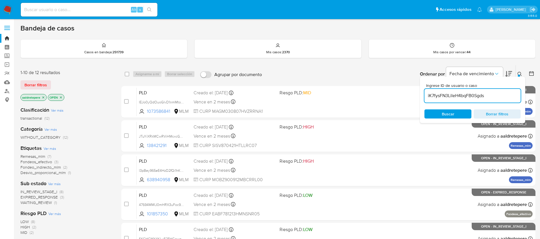
type input "iK7fysFN3LiIeH4bqFB0Sgds"
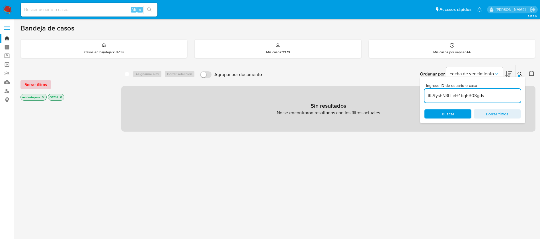
click at [28, 85] on span "Borrar filtros" at bounding box center [35, 85] width 22 height 8
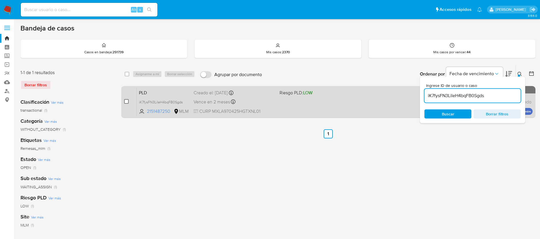
click at [125, 102] on input "checkbox" at bounding box center [126, 101] width 5 height 5
checkbox input "true"
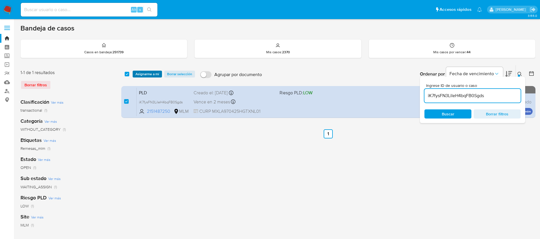
drag, startPoint x: 141, startPoint y: 72, endPoint x: 145, endPoint y: 77, distance: 6.6
click at [142, 72] on span "Asignarme a mí" at bounding box center [147, 74] width 24 height 6
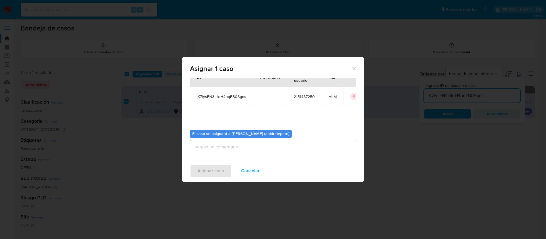
scroll to position [30, 0]
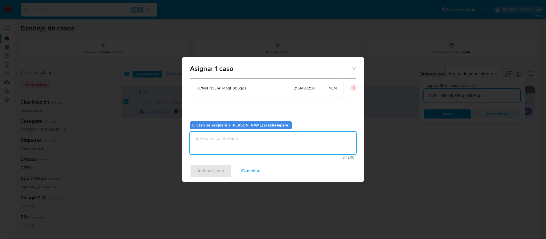
click at [215, 146] on textarea "assign-modal" at bounding box center [273, 142] width 166 height 23
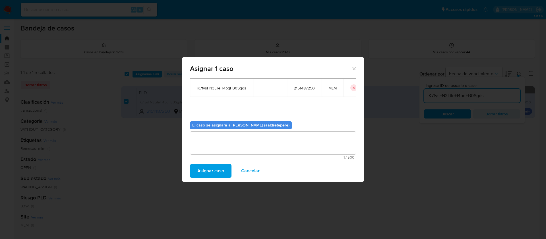
click at [244, 170] on span "Cancelar" at bounding box center [250, 170] width 18 height 13
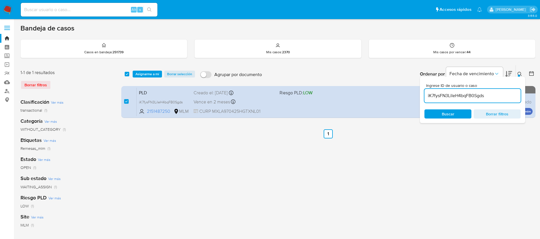
click at [149, 72] on span "Asignarme a mí" at bounding box center [147, 74] width 24 height 6
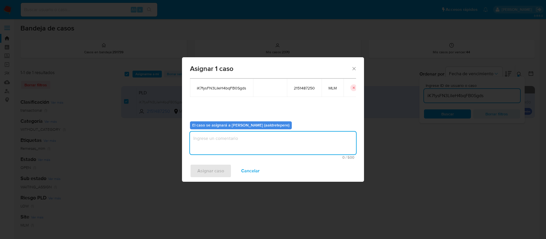
drag, startPoint x: 224, startPoint y: 151, endPoint x: 219, endPoint y: 163, distance: 13.2
click at [224, 152] on textarea "assign-modal" at bounding box center [273, 142] width 166 height 23
click at [219, 164] on span "Asignar caso" at bounding box center [211, 170] width 27 height 13
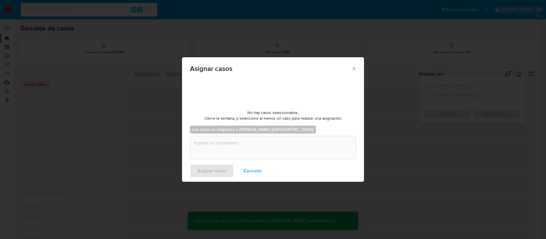
checkbox input "false"
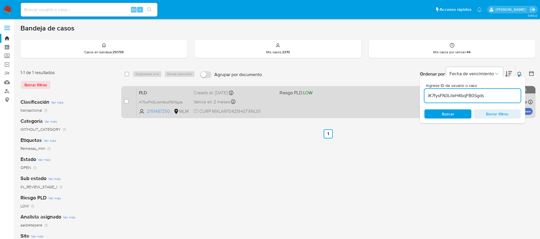
click at [341, 104] on div "PLD iK7fysFN3LiIeH4bqFB0Sgds 2151487250 MLM Riesgo PLD: LOW Creado el: [DATE] C…" at bounding box center [335, 101] width 396 height 29
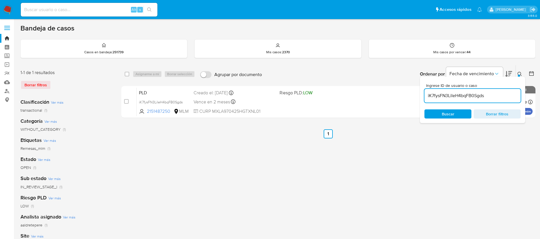
click at [97, 15] on div "Alt s" at bounding box center [89, 10] width 137 height 14
drag, startPoint x: 98, startPoint y: 12, endPoint x: 100, endPoint y: 12, distance: 2.9
click at [98, 12] on input at bounding box center [89, 9] width 137 height 7
paste input "485893706"
type input "485893706"
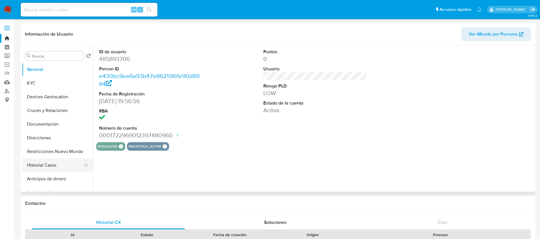
click at [51, 166] on button "Historial Casos" at bounding box center [55, 165] width 67 height 14
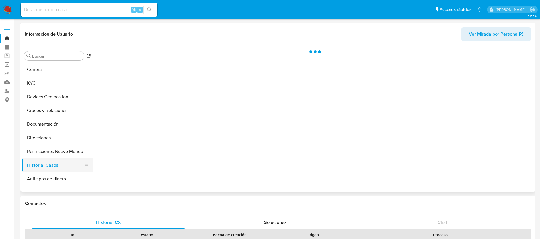
select select "10"
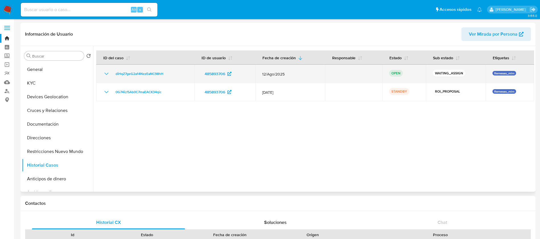
drag, startPoint x: 169, startPoint y: 74, endPoint x: 105, endPoint y: 76, distance: 64.1
click at [105, 76] on div "diHqZ7geG2a14NzzEaNC98hH" at bounding box center [145, 73] width 85 height 7
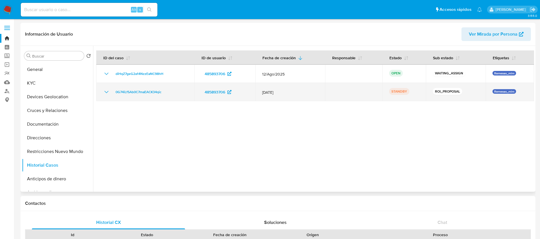
click at [109, 90] on icon "Mostrar/Ocultar" at bounding box center [106, 92] width 7 height 7
click at [170, 86] on td "0G74iLf5Ab0C7maEACK34qic" at bounding box center [145, 92] width 98 height 18
click at [140, 96] on td "0G74iLf5Ab0C7maEACK34qic" at bounding box center [145, 92] width 98 height 18
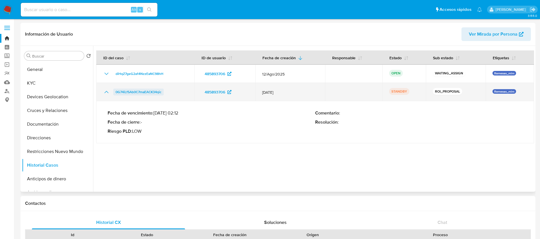
click at [140, 94] on span "0G74iLf5Ab0C7maEACK34qic" at bounding box center [139, 92] width 46 height 7
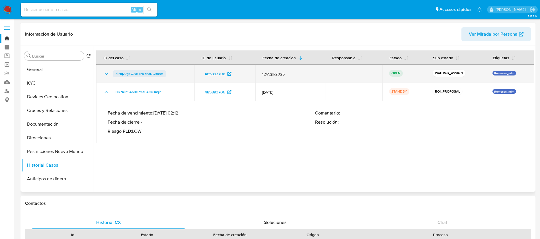
drag, startPoint x: 174, startPoint y: 73, endPoint x: 115, endPoint y: 73, distance: 58.9
click at [115, 73] on div "diHqZ7geG2a14NzzEaNC98hH" at bounding box center [145, 73] width 85 height 7
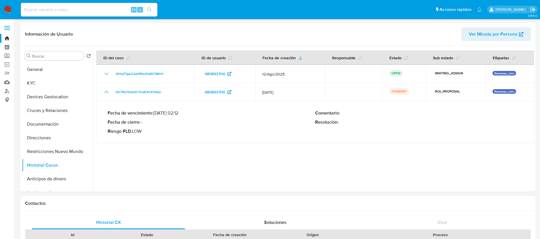
click at [9, 10] on img at bounding box center [8, 10] width 10 height 10
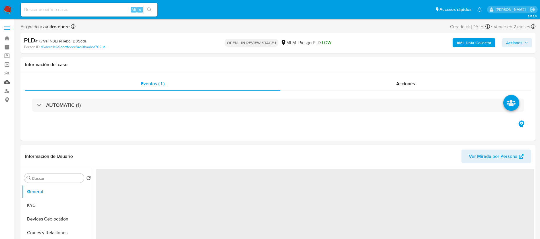
click at [8, 83] on link "Mulan" at bounding box center [34, 82] width 68 height 9
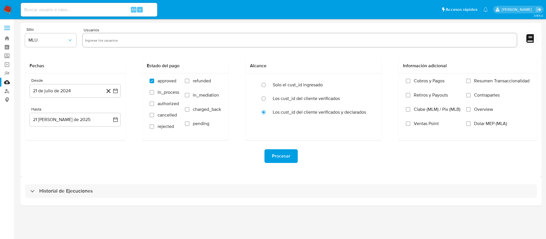
click at [124, 43] on input "text" at bounding box center [300, 40] width 430 height 9
paste input "2151487250"
type input "2151487250"
click at [61, 39] on span "MLU" at bounding box center [47, 40] width 39 height 6
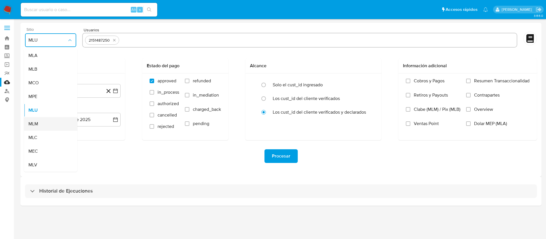
click at [39, 121] on div "MLM" at bounding box center [48, 124] width 41 height 14
click at [51, 93] on button "21 de julio de 2024" at bounding box center [75, 91] width 91 height 14
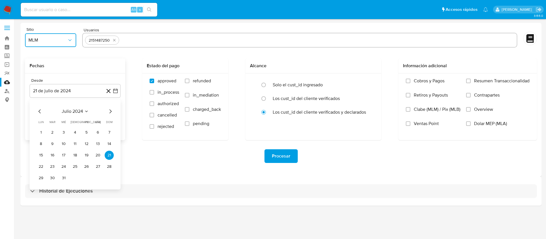
click at [81, 114] on span "julio 2024" at bounding box center [72, 111] width 21 height 6
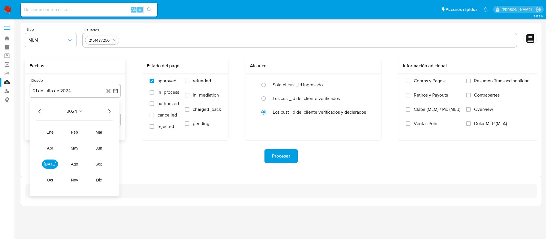
click at [109, 112] on icon "Año siguiente" at bounding box center [109, 111] width 7 height 7
click at [49, 150] on span "abr" at bounding box center [50, 148] width 6 height 5
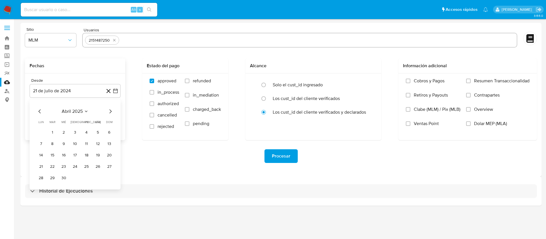
drag, startPoint x: 52, startPoint y: 135, endPoint x: 53, endPoint y: 120, distance: 14.3
click at [52, 134] on button "1" at bounding box center [52, 132] width 9 height 9
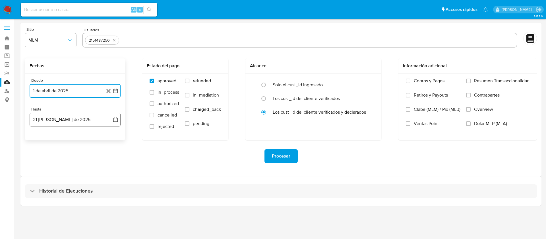
click at [53, 120] on button "21 [PERSON_NAME] de 2025" at bounding box center [75, 120] width 91 height 14
click at [41, 139] on icon "Mes anterior" at bounding box center [39, 140] width 7 height 7
click at [74, 205] on button "31" at bounding box center [75, 206] width 9 height 9
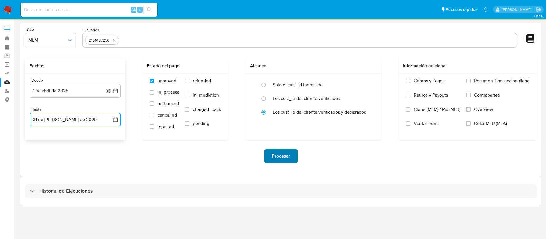
click at [282, 159] on span "Procesar" at bounding box center [281, 156] width 18 height 13
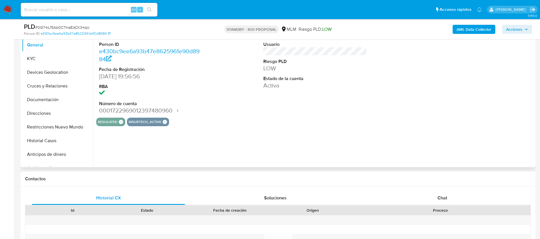
scroll to position [128, 0]
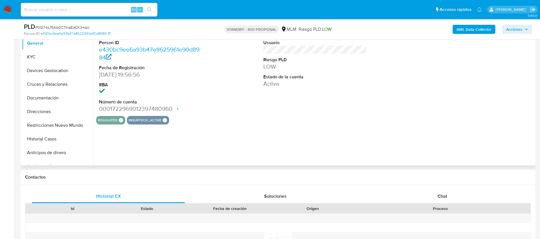
select select "10"
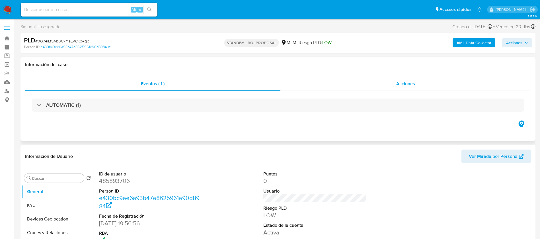
click at [409, 83] on span "Acciones" at bounding box center [405, 83] width 19 height 7
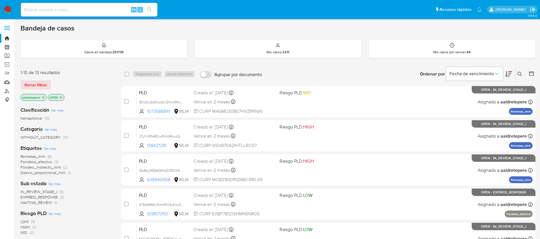
click at [518, 74] on icon at bounding box center [519, 74] width 5 height 5
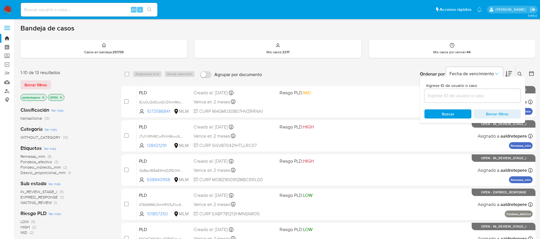
click at [465, 99] on input at bounding box center [472, 95] width 96 height 7
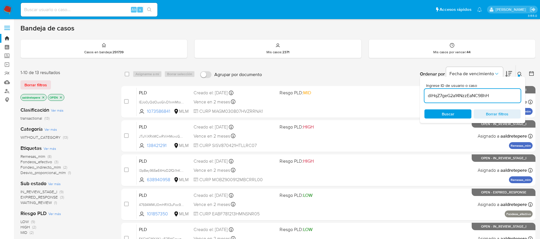
type input "diHqZ7geG2a14NzzEaNC98hH"
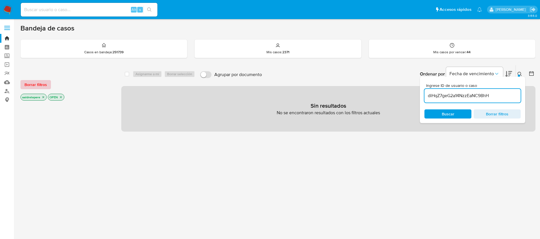
click at [49, 85] on button "Borrar filtros" at bounding box center [35, 84] width 30 height 9
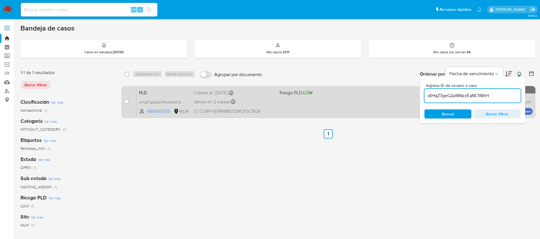
drag, startPoint x: 126, startPoint y: 102, endPoint x: 130, endPoint y: 100, distance: 4.1
click at [126, 101] on input "checkbox" at bounding box center [126, 101] width 5 height 5
checkbox input "true"
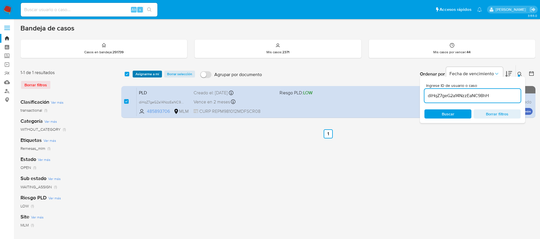
click at [146, 76] on span "Asignarme a mí" at bounding box center [147, 74] width 24 height 6
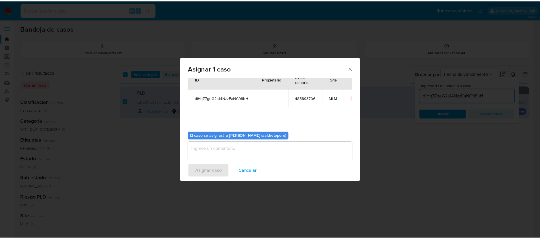
scroll to position [30, 0]
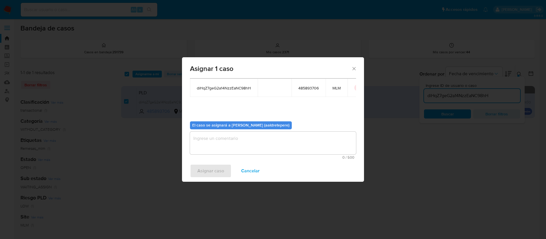
click at [257, 151] on textarea "assign-modal" at bounding box center [273, 142] width 166 height 23
click at [217, 173] on span "Asignar caso" at bounding box center [211, 170] width 27 height 13
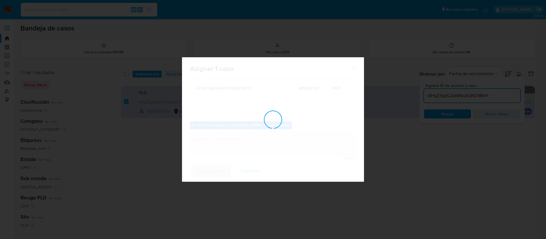
checkbox input "false"
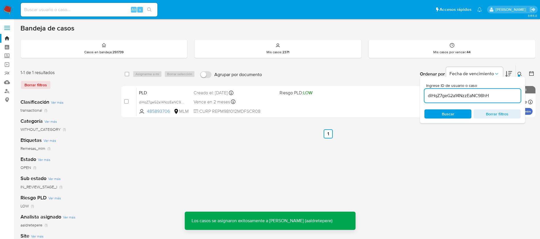
drag, startPoint x: 62, startPoint y: 10, endPoint x: 69, endPoint y: 13, distance: 7.6
click at [63, 10] on input at bounding box center [89, 9] width 137 height 7
paste input "1031021361"
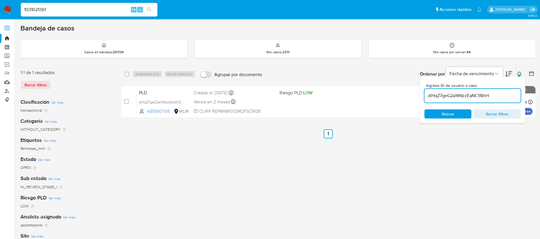
type input "1031021361"
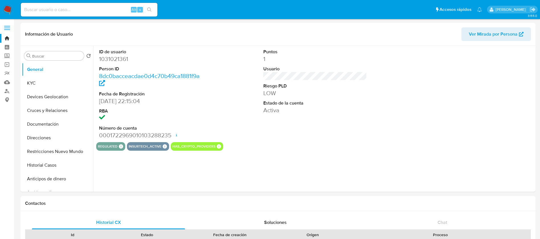
select select "10"
click at [52, 167] on button "Historial Casos" at bounding box center [55, 165] width 67 height 14
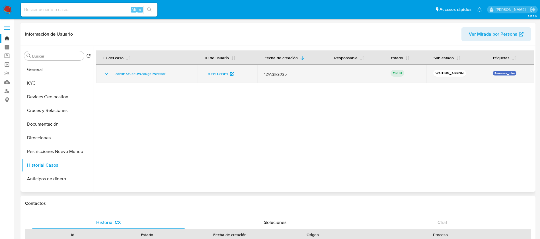
drag, startPoint x: 182, startPoint y: 75, endPoint x: 105, endPoint y: 74, distance: 76.8
click at [105, 74] on div "a8ExHXEJeoUW2oRgeTWFS58P" at bounding box center [147, 73] width 88 height 7
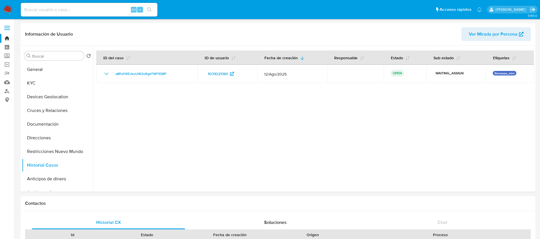
click at [10, 11] on img at bounding box center [8, 10] width 10 height 10
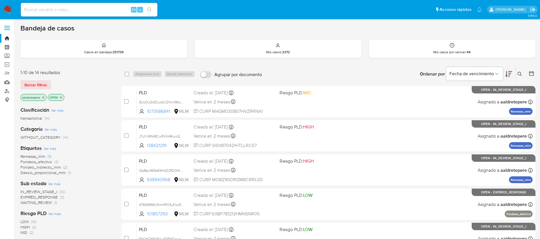
click at [520, 76] on icon at bounding box center [519, 74] width 5 height 5
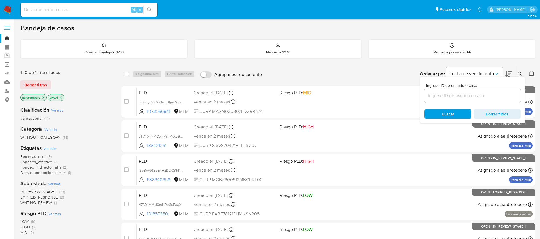
click at [477, 100] on div at bounding box center [472, 96] width 96 height 14
click at [477, 96] on input at bounding box center [472, 95] width 96 height 7
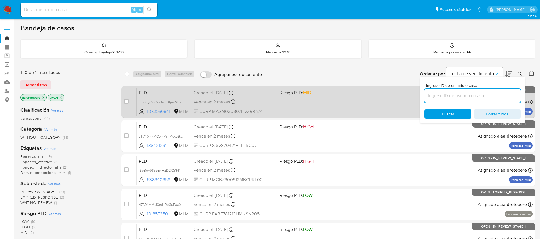
paste input "a8ExHXEJeoUW2oRgeTWFS58P"
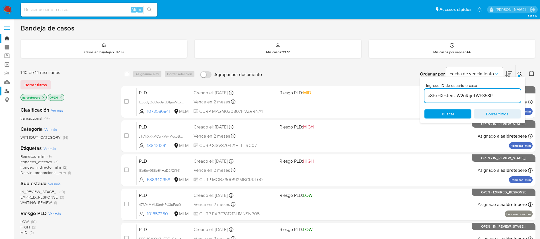
type input "a8ExHXEJeoUW2oRgeTWFS58P"
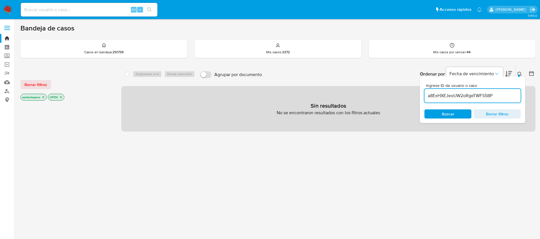
drag, startPoint x: 34, startPoint y: 86, endPoint x: 93, endPoint y: 92, distance: 58.6
click at [35, 86] on span "Borrar filtros" at bounding box center [35, 85] width 22 height 8
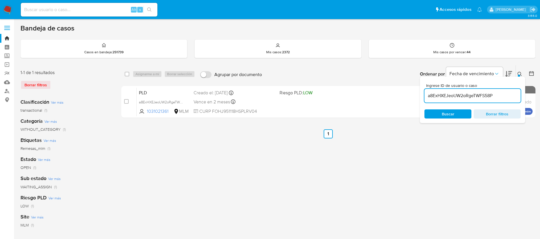
drag, startPoint x: 127, startPoint y: 103, endPoint x: 144, endPoint y: 83, distance: 26.8
click at [126, 102] on input "checkbox" at bounding box center [126, 101] width 5 height 5
checkbox input "true"
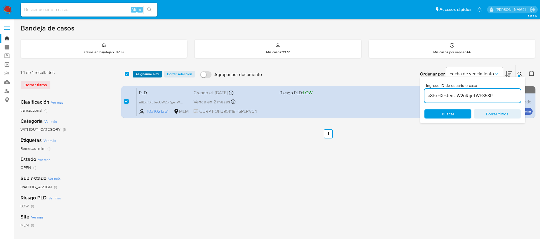
click at [147, 77] on span "Asignarme a mí" at bounding box center [147, 74] width 24 height 6
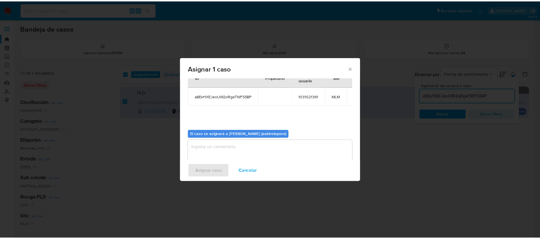
scroll to position [30, 0]
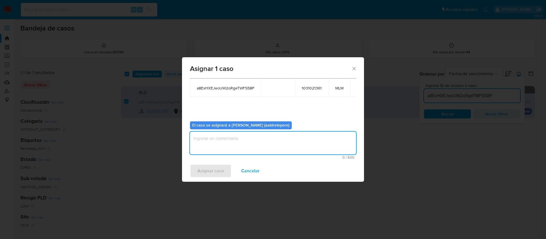
click at [235, 147] on textarea "assign-modal" at bounding box center [273, 142] width 166 height 23
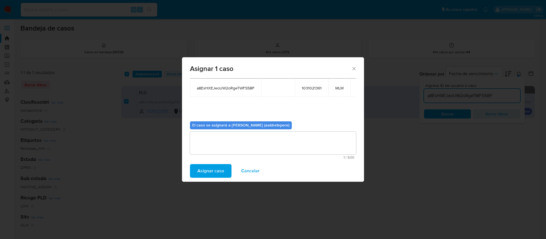
click at [207, 167] on span "Asignar caso" at bounding box center [211, 170] width 27 height 13
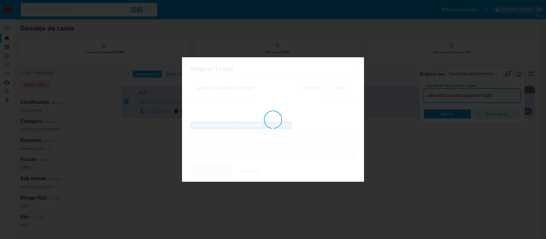
checkbox input "false"
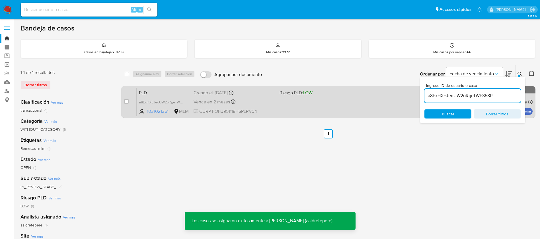
click at [330, 111] on div "PLD a8ExHXEJeoUW2oRgeTWFS58P 1031021361 MLM Riesgo PLD: LOW Creado el: 12/08/20…" at bounding box center [335, 101] width 396 height 29
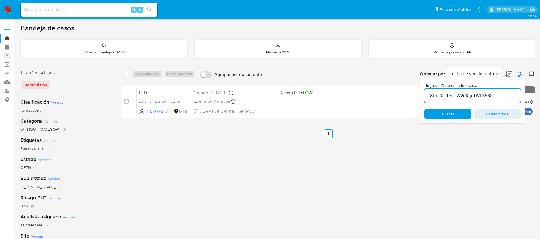
click at [109, 11] on input at bounding box center [89, 9] width 137 height 7
paste input "1064764287"
type input "1064764287"
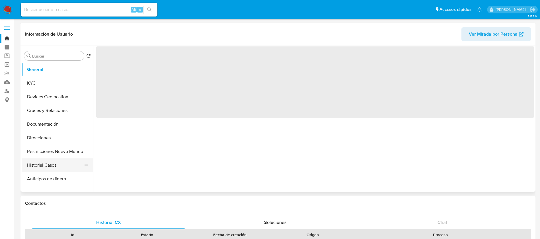
click at [54, 166] on button "Historial Casos" at bounding box center [55, 165] width 67 height 14
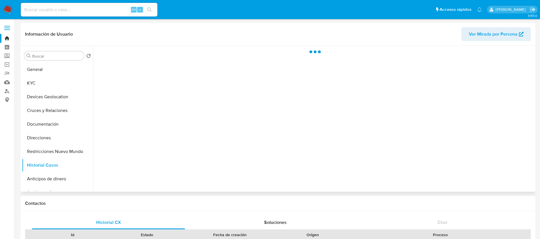
select select "10"
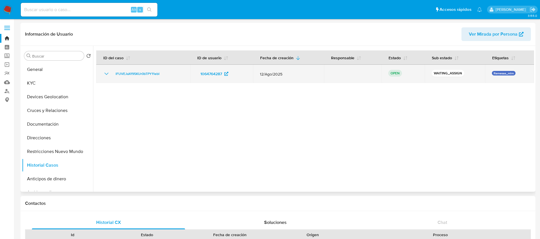
drag, startPoint x: 180, startPoint y: 75, endPoint x: 110, endPoint y: 77, distance: 69.5
click at [110, 77] on div "lFUVEJaXf95KUr0bTPY11ebI" at bounding box center [143, 73] width 80 height 7
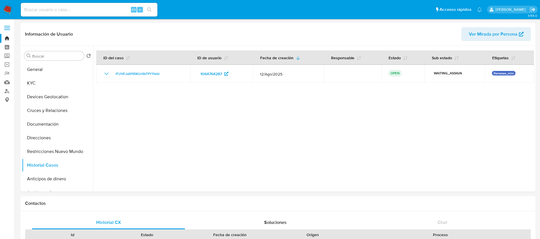
click at [9, 7] on img at bounding box center [8, 10] width 10 height 10
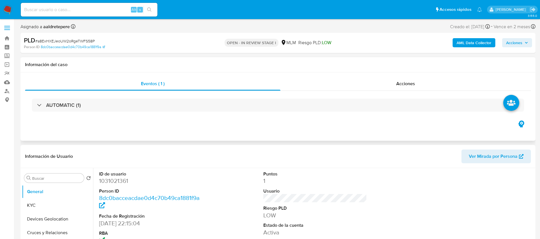
select select "10"
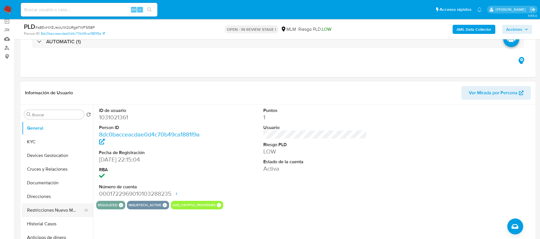
scroll to position [85, 0]
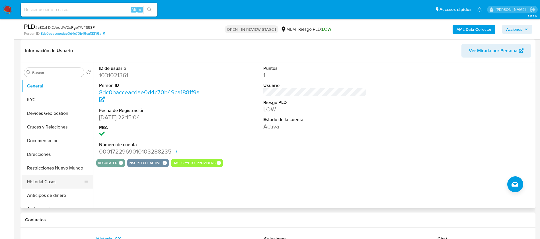
click at [47, 179] on button "Historial Casos" at bounding box center [55, 182] width 67 height 14
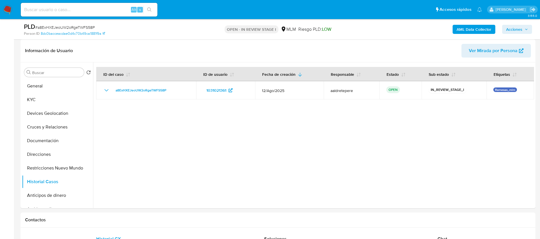
scroll to position [0, 0]
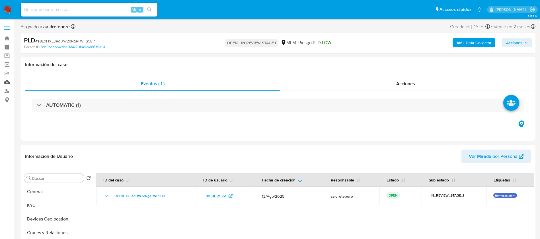
click at [8, 83] on link "Mulan" at bounding box center [34, 82] width 68 height 9
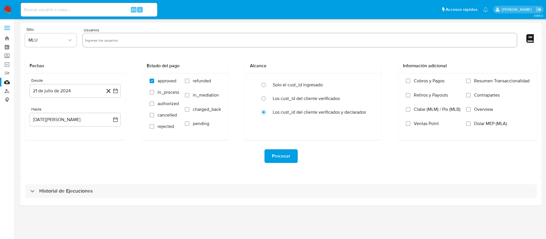
click at [119, 42] on input "text" at bounding box center [300, 40] width 430 height 9
paste input "1031021361"
type input "1031021361"
click at [66, 43] on span "MLU" at bounding box center [47, 40] width 39 height 6
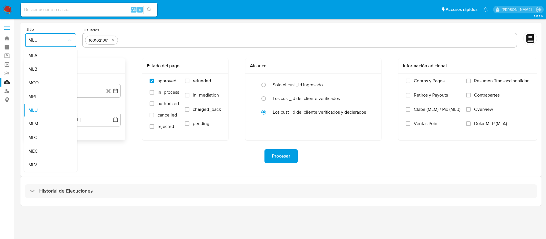
drag, startPoint x: 42, startPoint y: 126, endPoint x: 61, endPoint y: 109, distance: 26.0
click at [42, 126] on div "MLM" at bounding box center [48, 124] width 41 height 14
click at [83, 88] on button "21 de julio de 2024" at bounding box center [75, 91] width 91 height 14
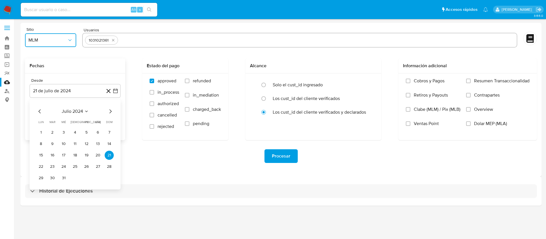
click at [65, 111] on span "julio 2024" at bounding box center [72, 111] width 21 height 6
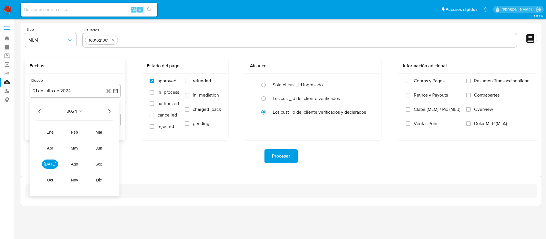
drag, startPoint x: 109, startPoint y: 112, endPoint x: 104, endPoint y: 121, distance: 10.2
click at [109, 113] on icon "Año siguiente" at bounding box center [109, 111] width 7 height 7
click at [48, 148] on span "abr" at bounding box center [50, 148] width 6 height 5
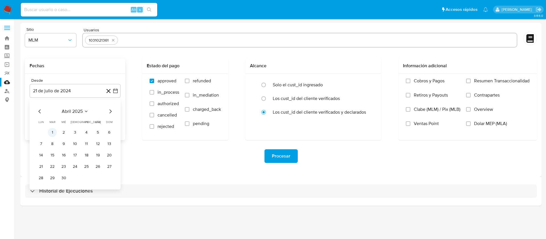
click at [52, 133] on button "1" at bounding box center [52, 132] width 9 height 9
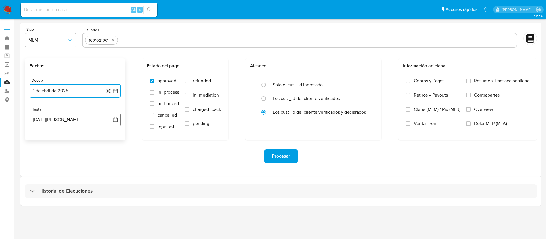
click at [53, 124] on button "[DATE][PERSON_NAME]" at bounding box center [75, 120] width 91 height 14
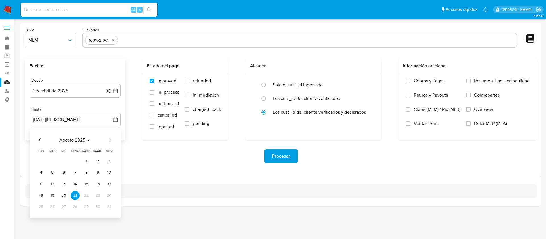
click at [34, 137] on div "[DATE] [DATE] lun [DATE] [PERSON_NAME][DATE] mié [DATE] jue [DATE] vie [DATE] s…" at bounding box center [75, 173] width 91 height 90
click at [41, 140] on icon "Mes anterior" at bounding box center [39, 140] width 7 height 7
click at [77, 210] on button "31" at bounding box center [75, 206] width 9 height 9
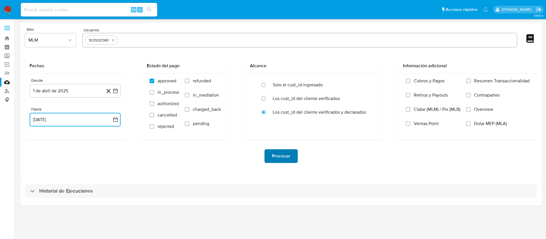
click at [279, 155] on span "Procesar" at bounding box center [281, 156] width 18 height 13
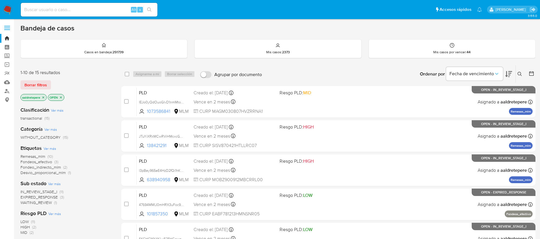
click at [521, 71] on button at bounding box center [520, 74] width 9 height 7
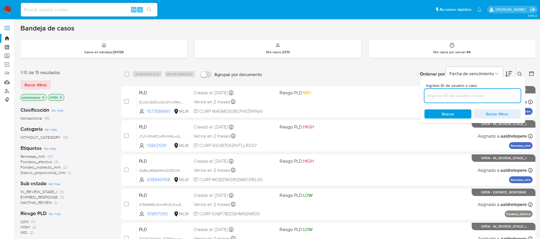
click at [487, 97] on input at bounding box center [472, 95] width 96 height 7
type input "lFUVEJaXf95KUr0bTPY11ebI"
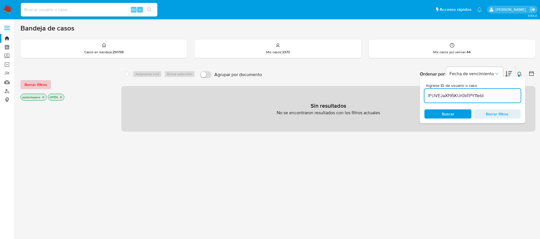
click at [40, 84] on span "Borrar filtros" at bounding box center [35, 85] width 22 height 8
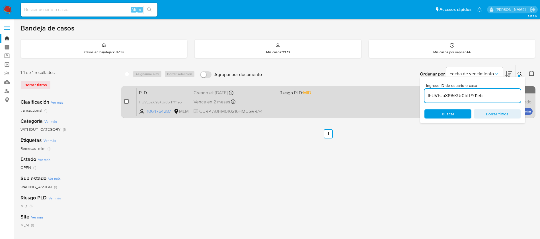
click at [124, 101] on div "case-item-checkbox No es posible asignar el caso PLD lFUVEJaXf95KUr0bTPY11ebI 1…" at bounding box center [328, 102] width 414 height 32
click at [125, 101] on input "checkbox" at bounding box center [126, 101] width 5 height 5
checkbox input "true"
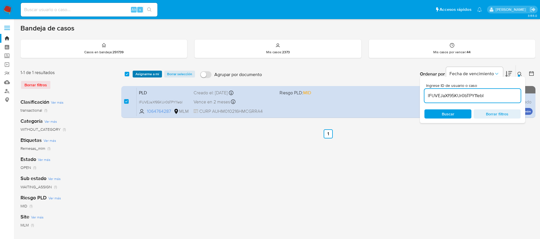
click at [148, 74] on span "Asignarme a mí" at bounding box center [147, 74] width 24 height 6
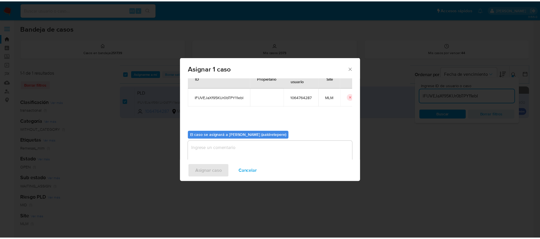
scroll to position [30, 0]
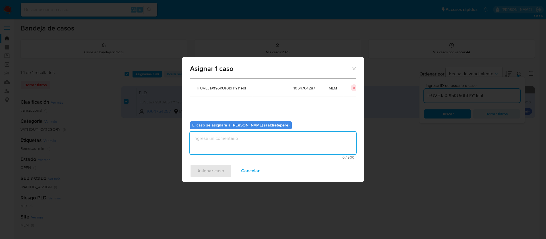
drag, startPoint x: 223, startPoint y: 142, endPoint x: 222, endPoint y: 147, distance: 5.0
click at [223, 143] on textarea "assign-modal" at bounding box center [273, 142] width 166 height 23
click at [210, 165] on span "Asignar caso" at bounding box center [211, 170] width 27 height 13
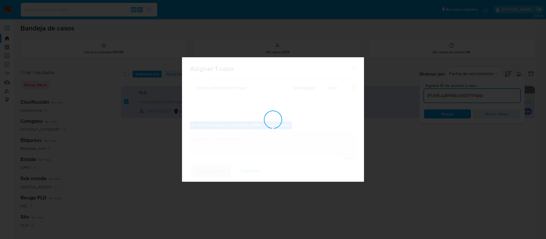
checkbox input "false"
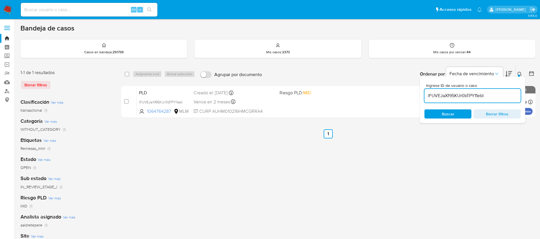
click at [279, 123] on div "select-all-cases-checkbox Asignarme a mí Borrar selección Agrupar por documento…" at bounding box center [328, 190] width 414 height 250
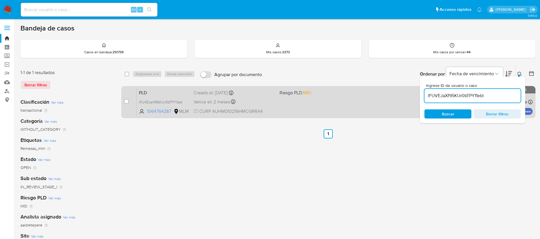
click at [283, 109] on div "PLD lFUVEJaXf95KUr0bTPY11ebI 1064764287 MLM Riesgo PLD: MID Creado el: 12/08/20…" at bounding box center [335, 101] width 396 height 29
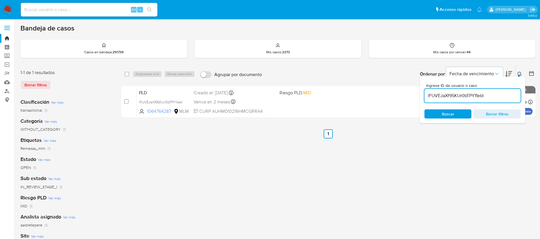
drag, startPoint x: 30, startPoint y: 9, endPoint x: 30, endPoint y: 12, distance: 3.1
click at [30, 12] on input at bounding box center [89, 9] width 137 height 7
paste input "848494"
type input "848494"
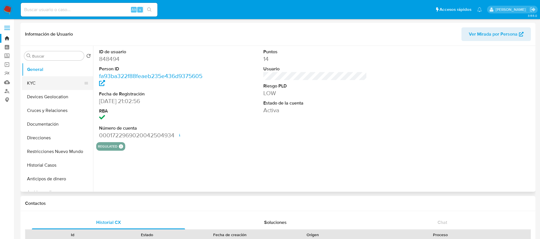
select select "10"
click at [46, 165] on button "Historial Casos" at bounding box center [55, 165] width 67 height 14
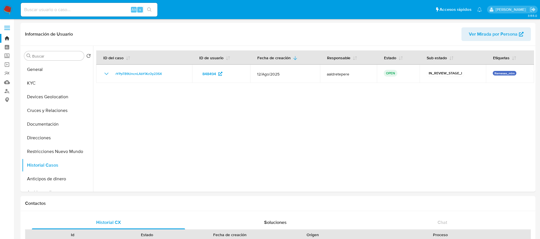
click at [9, 7] on img at bounding box center [8, 10] width 10 height 10
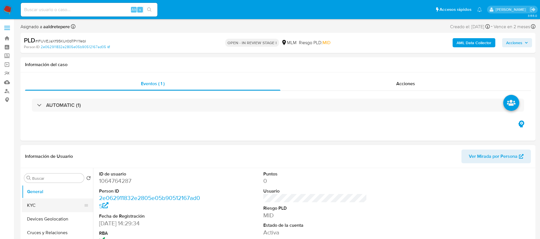
click at [53, 201] on button "KYC" at bounding box center [55, 205] width 67 height 14
select select "10"
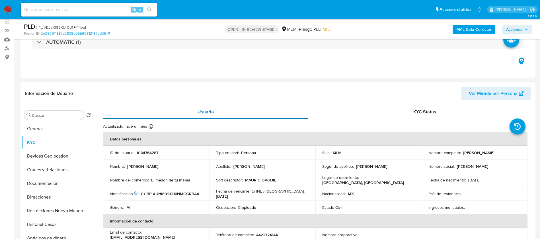
scroll to position [43, 0]
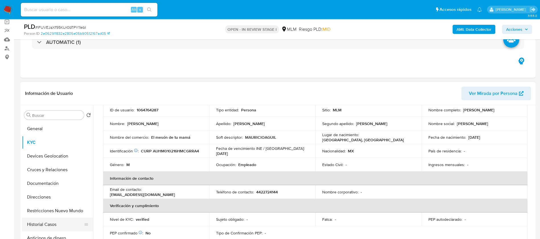
click at [46, 220] on button "Historial Casos" at bounding box center [55, 224] width 67 height 14
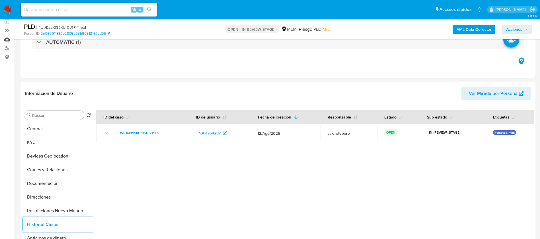
click at [8, 40] on link "Mulan" at bounding box center [34, 39] width 68 height 9
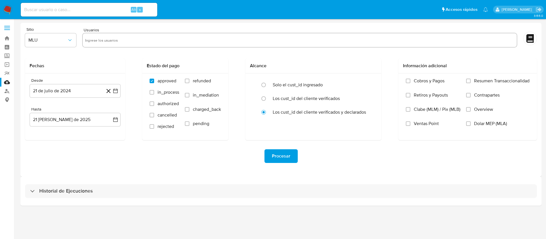
click at [126, 36] on input "text" at bounding box center [300, 40] width 430 height 9
paste input "1064764287"
type input "1064764287"
click at [63, 37] on span "MLU" at bounding box center [47, 40] width 39 height 6
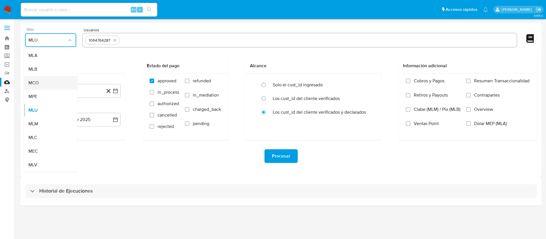
drag, startPoint x: 44, startPoint y: 118, endPoint x: 60, endPoint y: 83, distance: 39.2
click at [45, 115] on ul "MLA MLB MCO MPE MLU MLM MLC MEC MLV" at bounding box center [51, 110] width 54 height 123
click at [60, 82] on div "MCO" at bounding box center [48, 83] width 41 height 14
drag, startPoint x: 54, startPoint y: 37, endPoint x: 53, endPoint y: 45, distance: 7.7
click at [54, 37] on span "MCO" at bounding box center [47, 40] width 39 height 6
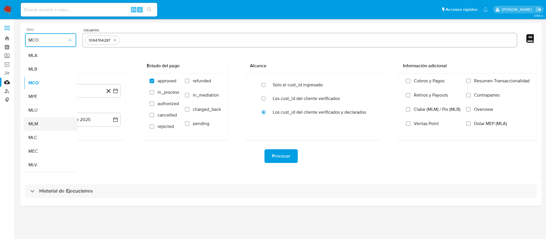
click at [42, 124] on div "MLM" at bounding box center [48, 124] width 41 height 14
click at [65, 92] on button "21 de julio de 2024" at bounding box center [75, 91] width 91 height 14
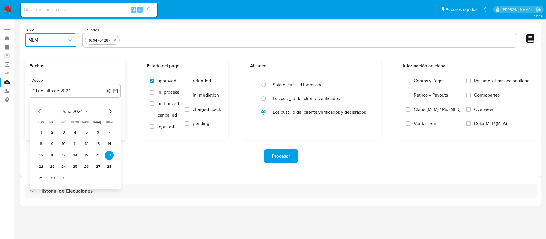
click at [70, 111] on span "julio 2024" at bounding box center [72, 111] width 21 height 6
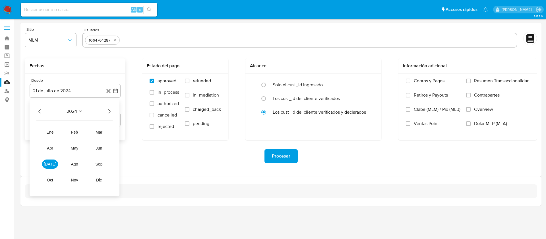
drag, startPoint x: 110, startPoint y: 109, endPoint x: 111, endPoint y: 118, distance: 9.0
click at [110, 112] on icon "Año siguiente" at bounding box center [109, 111] width 7 height 7
click at [46, 148] on button "abr" at bounding box center [50, 147] width 16 height 9
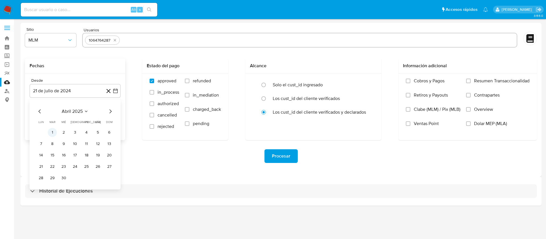
click at [53, 128] on button "1" at bounding box center [52, 132] width 9 height 9
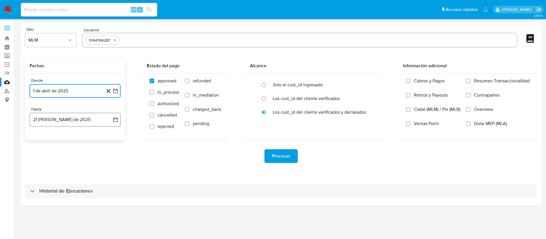
click at [65, 121] on button "21 [PERSON_NAME] de 2025" at bounding box center [75, 120] width 91 height 14
click at [41, 141] on icon "Mes anterior" at bounding box center [39, 140] width 7 height 7
click at [73, 207] on button "31" at bounding box center [75, 206] width 9 height 9
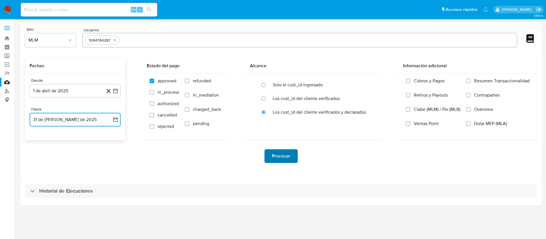
click at [271, 155] on button "Procesar" at bounding box center [281, 156] width 33 height 14
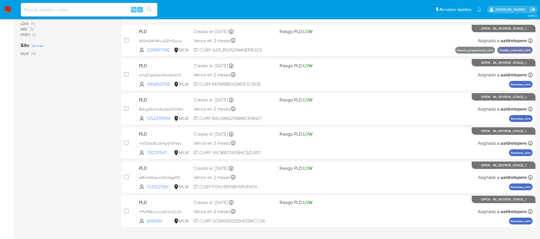
scroll to position [211, 0]
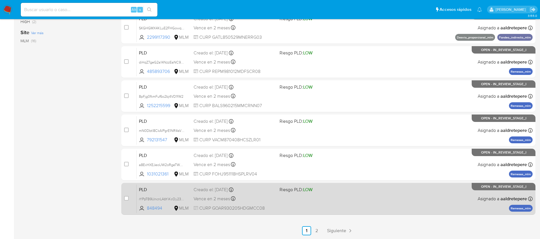
click at [299, 199] on div "PLD rYPpTB9UncnLAbYiKcOy23SX 848494 MLM Riesgo PLD: LOW Creado el: 12/08/2025 C…" at bounding box center [335, 198] width 396 height 29
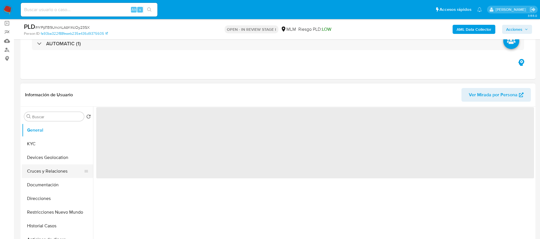
scroll to position [43, 0]
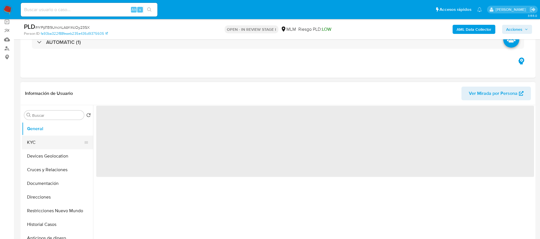
click at [65, 143] on button "KYC" at bounding box center [55, 142] width 67 height 14
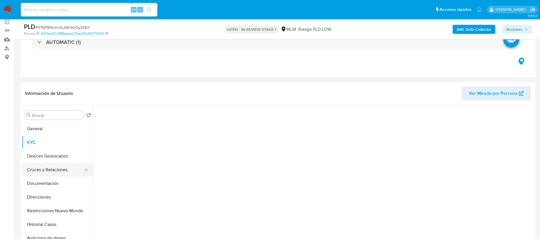
select select "10"
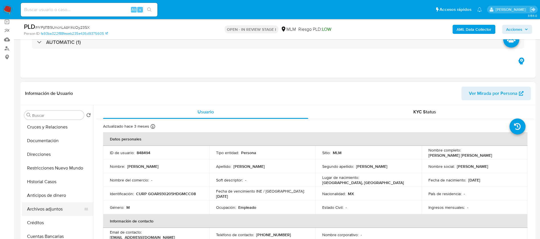
click at [61, 209] on button "Archivos adjuntos" at bounding box center [55, 209] width 67 height 14
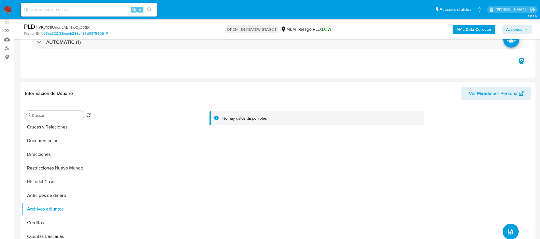
click at [514, 230] on button "upload-file" at bounding box center [511, 231] width 16 height 16
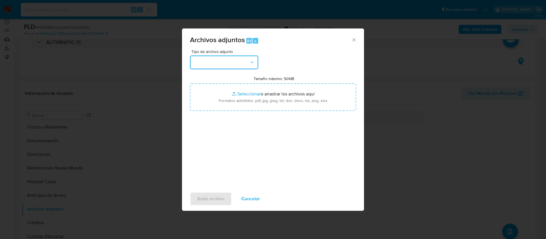
click at [216, 63] on button "button" at bounding box center [224, 62] width 68 height 14
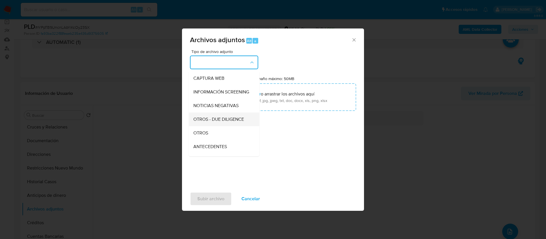
scroll to position [59, 0]
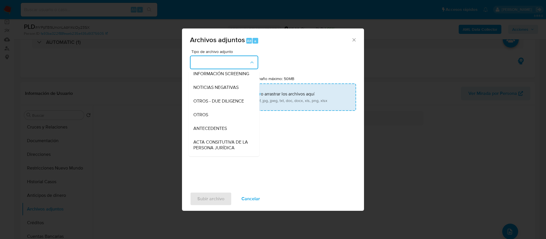
drag, startPoint x: 211, startPoint y: 120, endPoint x: 231, endPoint y: 102, distance: 26.8
click at [211, 120] on div "OTROS" at bounding box center [223, 115] width 58 height 14
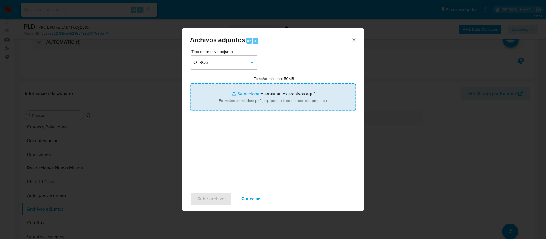
click at [243, 93] on input "Tamaño máximo: 50MB Seleccionar archivos" at bounding box center [273, 96] width 166 height 27
type input "C:\fakepath\848494_ [PERSON_NAME] 2025.pdf"
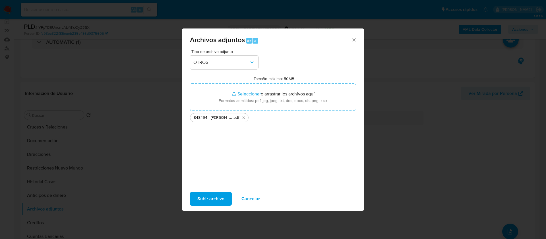
click at [208, 198] on span "Subir archivo" at bounding box center [211, 198] width 27 height 13
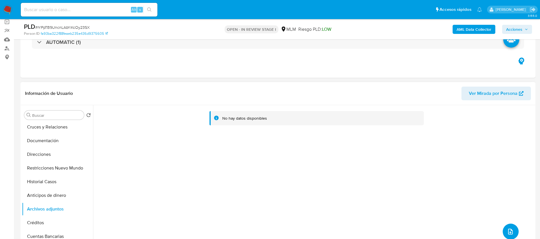
click at [505, 227] on button "upload-file" at bounding box center [511, 231] width 16 height 16
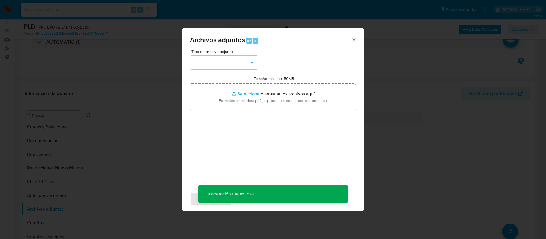
click at [447, 168] on div "Archivos adjuntos Alt a Tipo de archivo adjunto Tamaño máximo: 50MB Seleccionar…" at bounding box center [273, 119] width 546 height 239
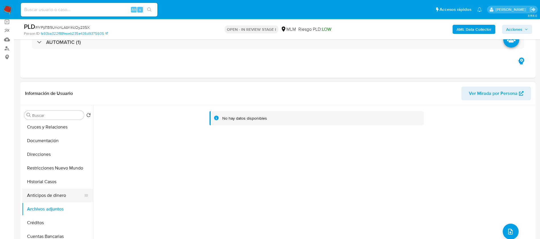
click at [34, 194] on button "Anticipos de dinero" at bounding box center [55, 195] width 67 height 14
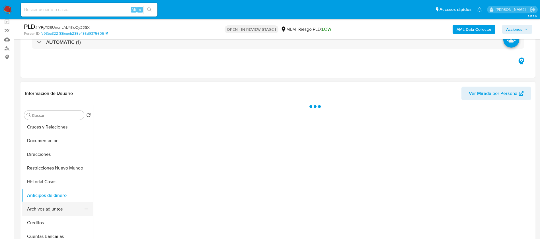
click at [42, 209] on button "Archivos adjuntos" at bounding box center [55, 209] width 67 height 14
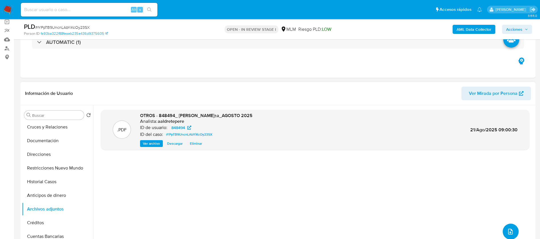
click at [510, 231] on icon "upload-file" at bounding box center [510, 232] width 5 height 6
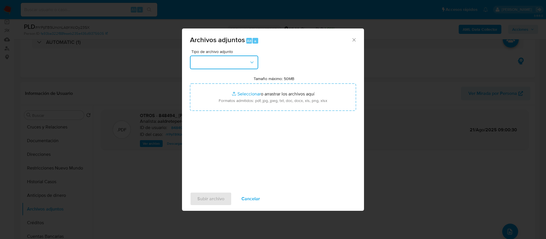
click at [240, 62] on button "button" at bounding box center [224, 62] width 68 height 14
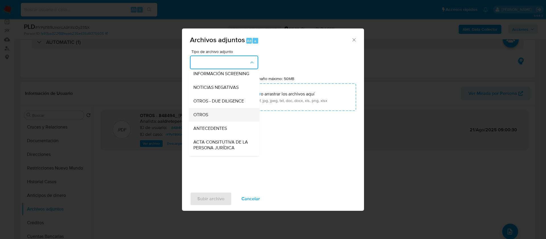
click at [202, 118] on span "OTROS" at bounding box center [201, 115] width 15 height 6
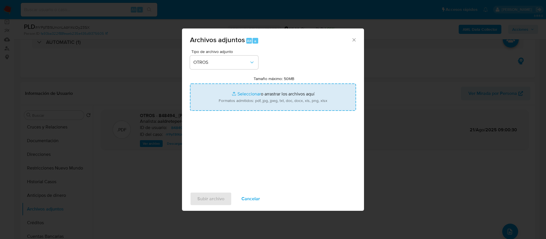
click at [255, 93] on input "Tamaño máximo: 50MB Seleccionar archivos" at bounding box center [273, 96] width 166 height 27
type input "C:\fakepath\848494_RICARDO GOMEZ ACUÑA_AGOSTO 2025.xlsx"
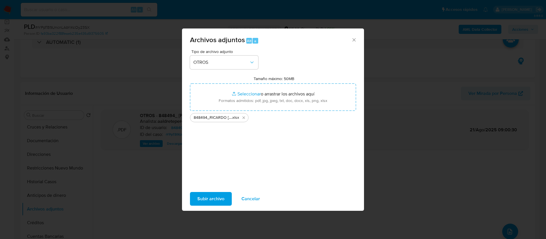
click at [213, 195] on span "Subir archivo" at bounding box center [211, 198] width 27 height 13
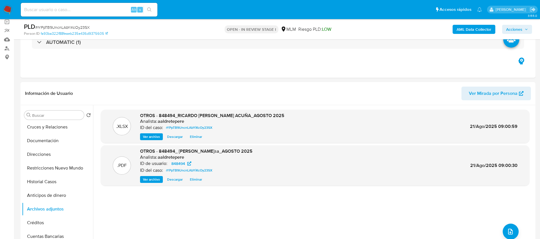
click at [520, 30] on span "Acciones" at bounding box center [514, 29] width 16 height 9
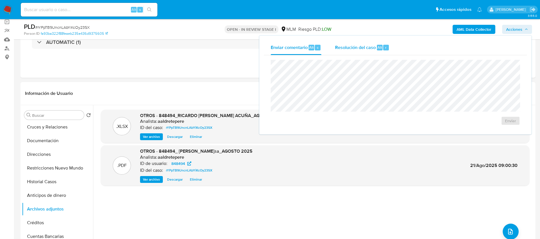
click at [362, 50] on span "Resolución del caso" at bounding box center [355, 47] width 41 height 7
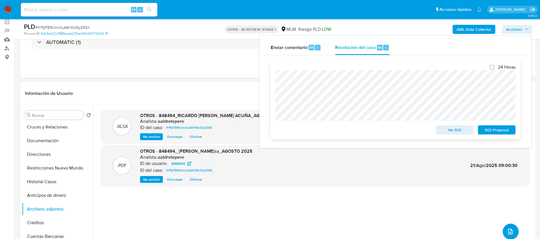
click at [447, 131] on span "No ROI" at bounding box center [455, 130] width 30 height 8
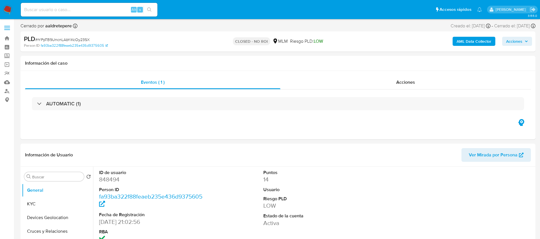
select select "10"
click at [65, 9] on input at bounding box center [89, 9] width 137 height 7
paste input "1073586841"
type input "1073586841"
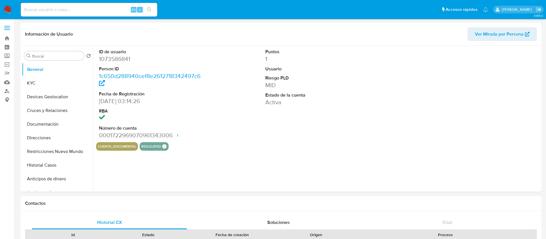
select select "10"
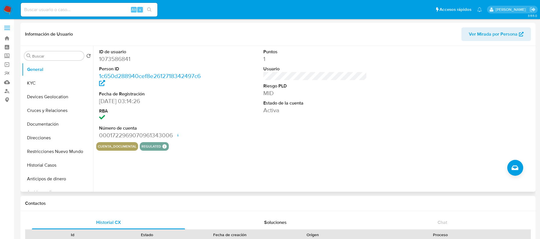
drag, startPoint x: 252, startPoint y: 99, endPoint x: 104, endPoint y: 95, distance: 148.0
click at [236, 99] on div "ID de usuario 1073586841 Person ID 1c650d288940cef8e2612718342497c6 Fecha de Re…" at bounding box center [315, 94] width 438 height 96
click at [34, 79] on button "KYC" at bounding box center [55, 83] width 67 height 14
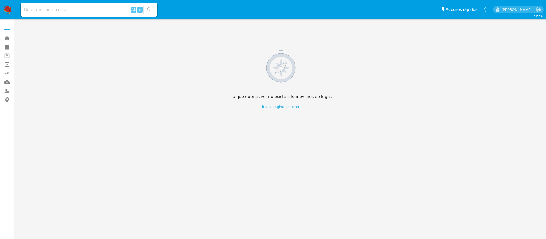
click at [7, 8] on img at bounding box center [8, 10] width 10 height 10
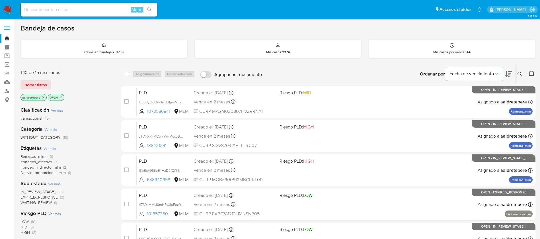
click at [73, 8] on input at bounding box center [89, 9] width 137 height 7
paste input "138421291"
type input "138421291"
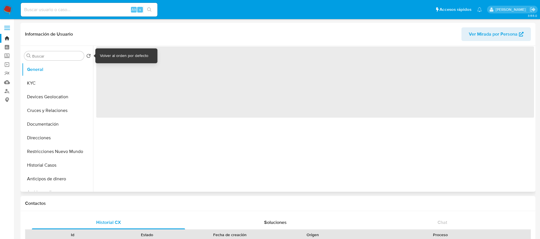
select select "10"
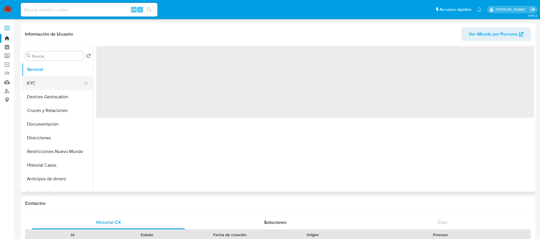
click at [48, 83] on button "KYC" at bounding box center [55, 83] width 67 height 14
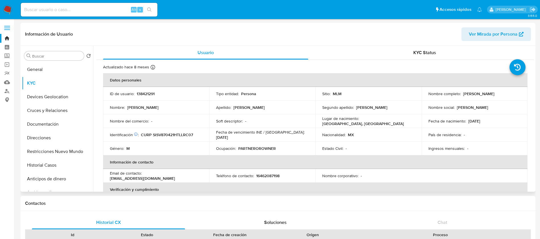
click at [145, 94] on p "138421291" at bounding box center [146, 93] width 18 height 5
copy p "138421291"
drag, startPoint x: 496, startPoint y: 94, endPoint x: 466, endPoint y: 101, distance: 31.2
click at [462, 97] on td "Nombre completo : [PERSON_NAME]" at bounding box center [474, 94] width 106 height 14
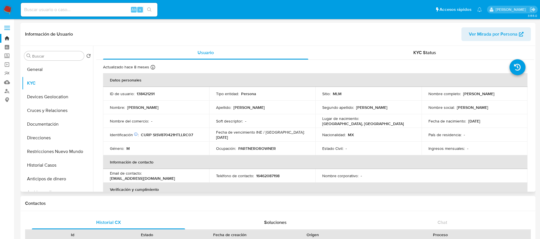
drag, startPoint x: 497, startPoint y: 92, endPoint x: 461, endPoint y: 92, distance: 36.4
click at [461, 92] on div "Nombre completo : Victor Silva Soriano" at bounding box center [474, 93] width 92 height 5
copy p "Victor Silva Soriano"
click at [148, 93] on p "138421291" at bounding box center [146, 93] width 18 height 5
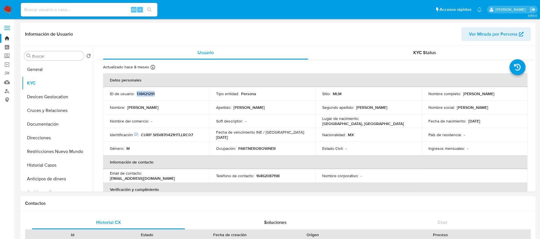
copy p "138421291"
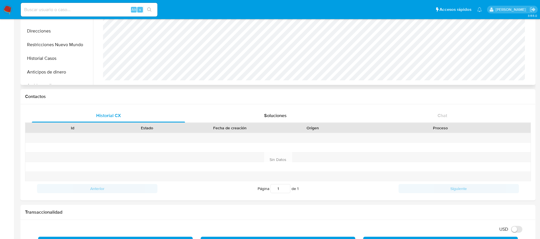
scroll to position [213, 0]
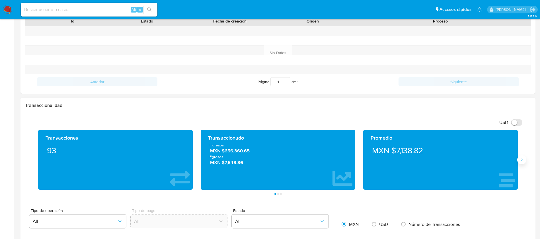
click at [521, 161] on icon "Siguiente" at bounding box center [521, 159] width 5 height 5
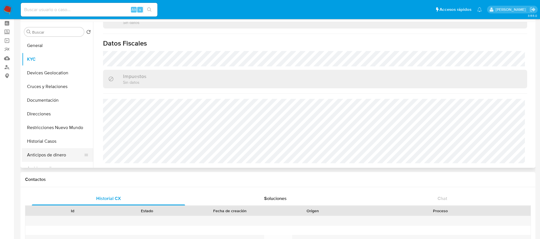
scroll to position [0, 0]
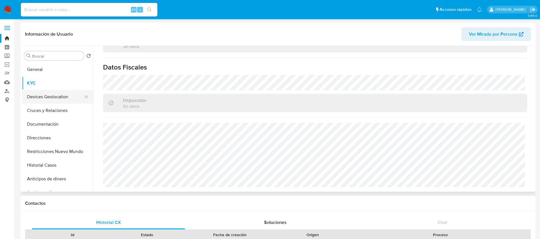
click at [47, 92] on button "Devices Geolocation" at bounding box center [55, 97] width 67 height 14
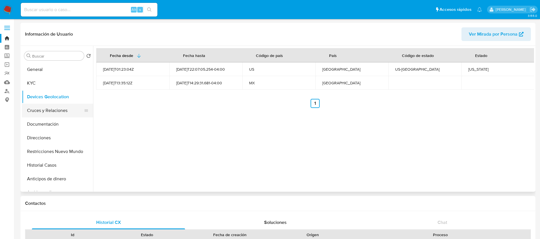
click at [59, 109] on button "Cruces y Relaciones" at bounding box center [55, 111] width 67 height 14
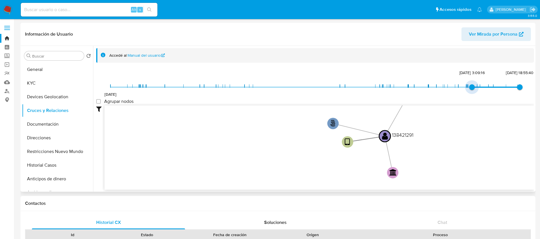
type input "1736978407000"
drag, startPoint x: 110, startPoint y: 87, endPoint x: 464, endPoint y: 91, distance: 354.1
click at [464, 90] on span "15/1/2025, 16:00:07" at bounding box center [466, 87] width 6 height 6
click at [98, 101] on group_nodes "Agrupar nodos" at bounding box center [98, 101] width 5 height 5
checkbox group_nodes "true"
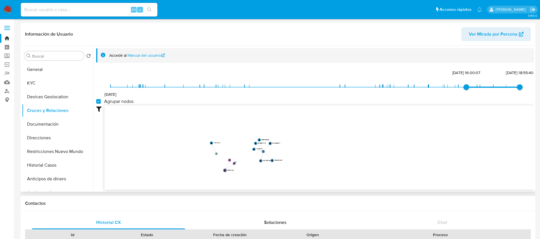
drag, startPoint x: 213, startPoint y: 117, endPoint x: 210, endPoint y: 149, distance: 32.0
click at [210, 149] on icon "phone-d948735c43637ac171d5569fb72e4d20  phone-9216b2b1fdc2402e5fb1ab5c4590e848…" at bounding box center [318, 146] width 429 height 83
click at [65, 122] on button "Documentación" at bounding box center [55, 124] width 67 height 14
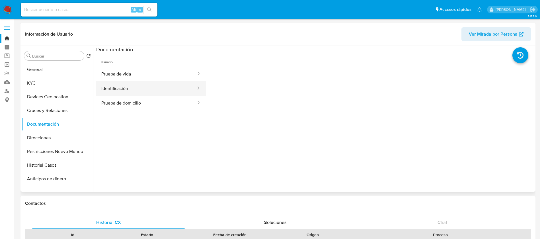
click at [106, 92] on button "Identificación" at bounding box center [146, 88] width 100 height 15
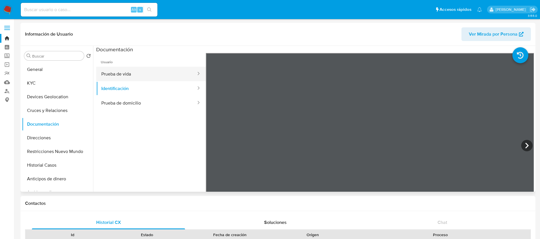
click at [150, 73] on button "Prueba de vida" at bounding box center [146, 74] width 100 height 15
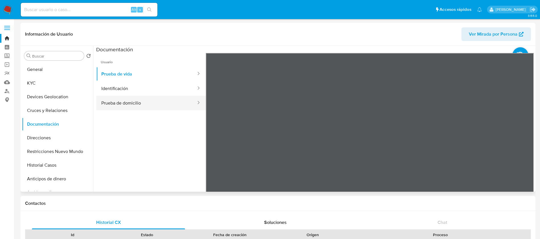
click at [148, 105] on button "Prueba de domicilio" at bounding box center [146, 103] width 100 height 15
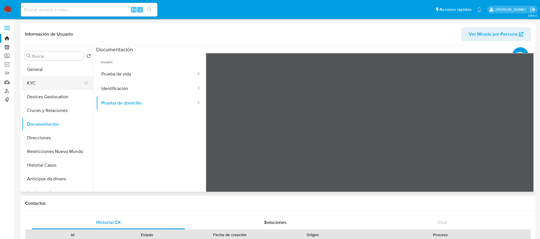
click at [55, 89] on button "KYC" at bounding box center [55, 83] width 67 height 14
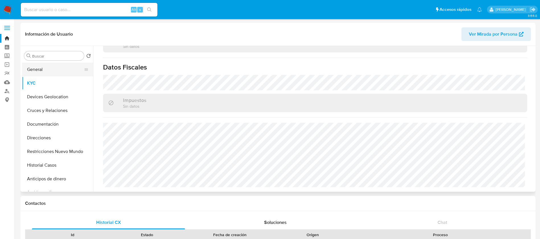
click at [46, 71] on button "General" at bounding box center [55, 70] width 67 height 14
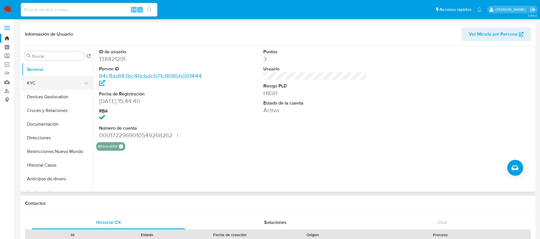
click at [46, 87] on button "KYC" at bounding box center [55, 83] width 67 height 14
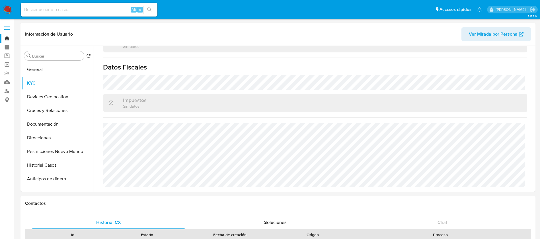
drag, startPoint x: 106, startPoint y: 14, endPoint x: 102, endPoint y: 5, distance: 9.4
click at [105, 7] on div "Alt s" at bounding box center [89, 10] width 137 height 14
click at [69, 8] on input at bounding box center [89, 9] width 137 height 7
paste input "792131547"
type input "792131547"
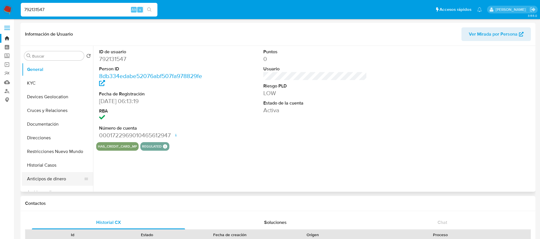
select select "10"
click at [56, 169] on button "Historial Casos" at bounding box center [55, 165] width 67 height 14
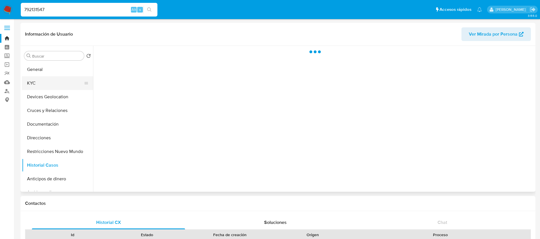
click at [59, 76] on button "KYC" at bounding box center [55, 83] width 67 height 14
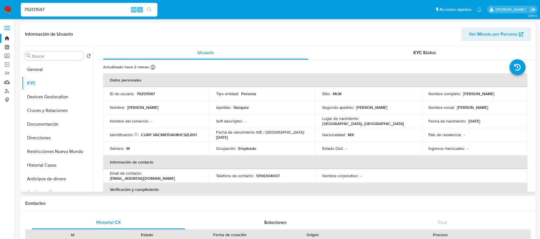
click at [149, 92] on p "792131547" at bounding box center [146, 93] width 18 height 5
copy p "792131547"
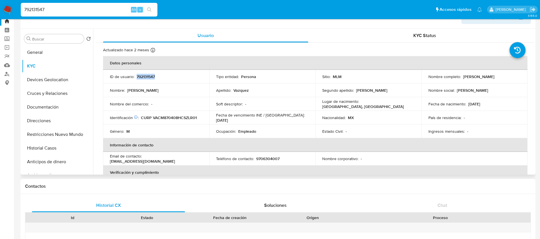
drag, startPoint x: 488, startPoint y: 77, endPoint x: 426, endPoint y: 80, distance: 62.7
click at [426, 80] on td "Nombre completo : Mario Albert Vazquez Clemente" at bounding box center [474, 77] width 106 height 14
copy p "Mario Albert Vazquez Clemente"
click at [149, 75] on p "792131547" at bounding box center [146, 76] width 18 height 5
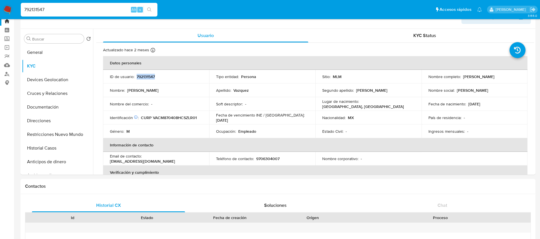
copy p "792131547"
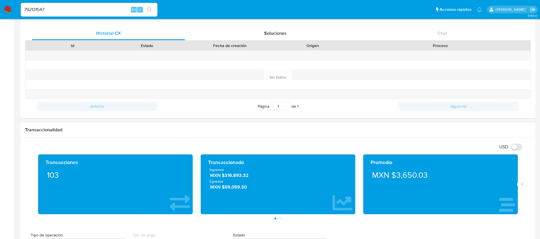
scroll to position [231, 0]
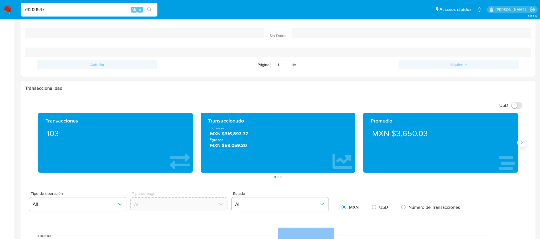
click at [523, 143] on icon "Siguiente" at bounding box center [521, 142] width 5 height 5
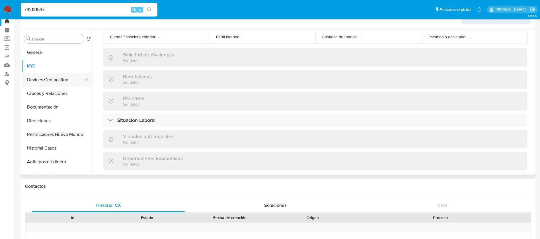
scroll to position [139, 0]
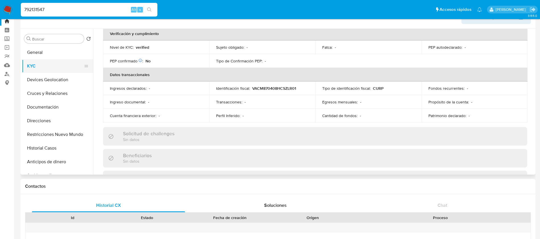
click at [42, 71] on button "KYC" at bounding box center [55, 66] width 67 height 14
click at [42, 75] on button "Devices Geolocation" at bounding box center [55, 80] width 67 height 14
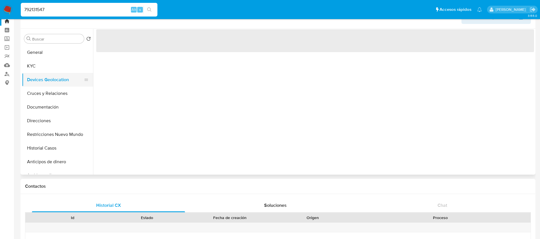
scroll to position [0, 0]
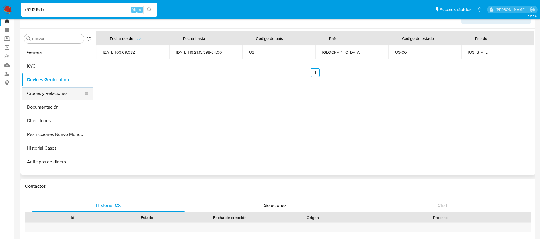
click at [49, 99] on button "Cruces y Relaciones" at bounding box center [55, 94] width 67 height 14
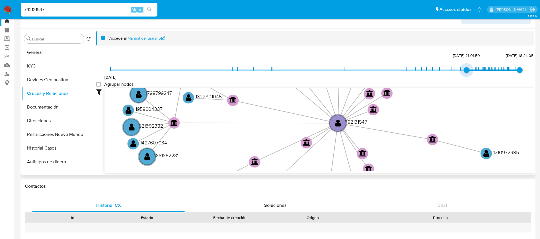
type input "1738466495000"
drag, startPoint x: 114, startPoint y: 69, endPoint x: 465, endPoint y: 76, distance: 351.2
click at [465, 76] on div "16/7/2021 1/2/2025, 21:21:35 13/8/2025, 18:24:05" at bounding box center [314, 74] width 409 height 16
click at [99, 84] on group_nodes "Agrupar nodos" at bounding box center [98, 84] width 5 height 5
checkbox group_nodes "true"
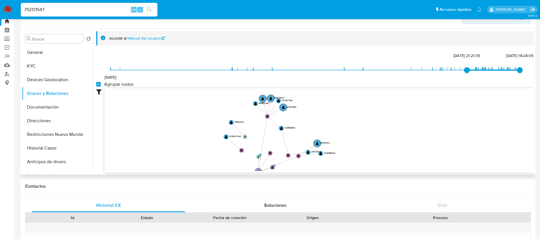
drag, startPoint x: 218, startPoint y: 102, endPoint x: 219, endPoint y: 170, distance: 68.3
click at [219, 170] on icon "phone-8ab49b450b221548ef9bfab519f0fc7b  user-792131547  792131547 person-8db3…" at bounding box center [318, 129] width 429 height 83
click at [44, 102] on button "Documentación" at bounding box center [55, 107] width 67 height 14
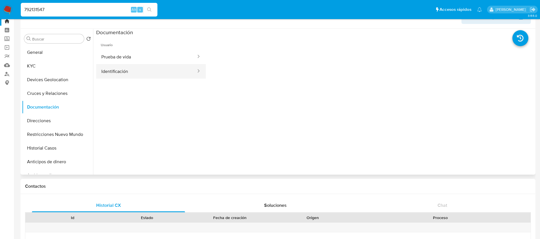
click at [141, 69] on button "Identificación" at bounding box center [146, 71] width 100 height 15
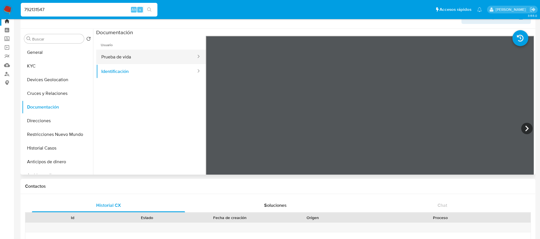
click at [124, 54] on button "Prueba de vida" at bounding box center [146, 57] width 100 height 15
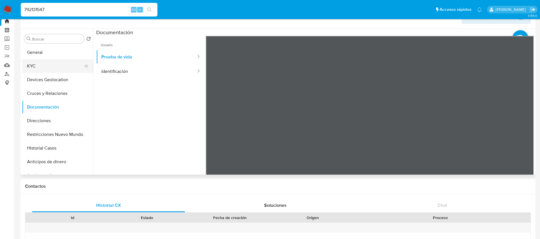
click at [36, 65] on button "KYC" at bounding box center [55, 66] width 67 height 14
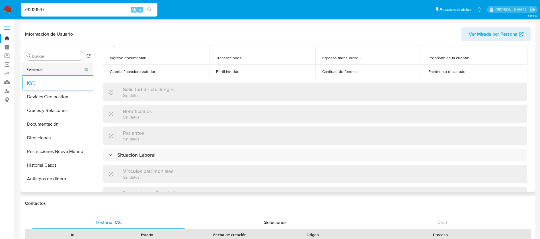
scroll to position [139, 0]
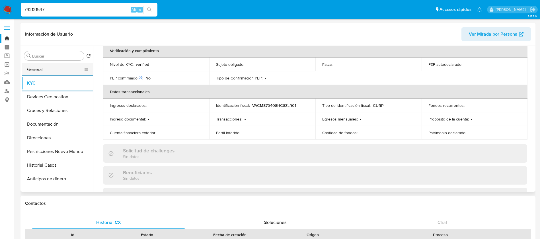
click at [50, 71] on button "General" at bounding box center [55, 70] width 67 height 14
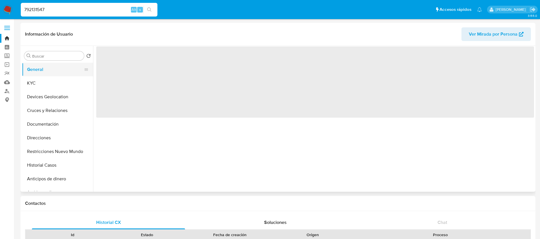
scroll to position [0, 0]
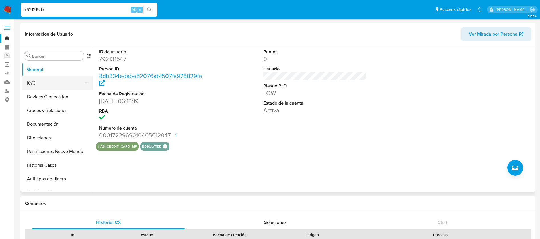
click at [58, 87] on button "KYC" at bounding box center [55, 83] width 67 height 14
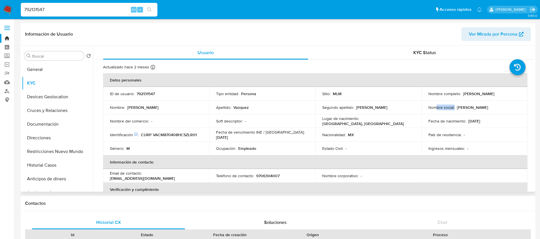
click at [434, 111] on td "Nombre social : Mario Albert" at bounding box center [474, 107] width 106 height 14
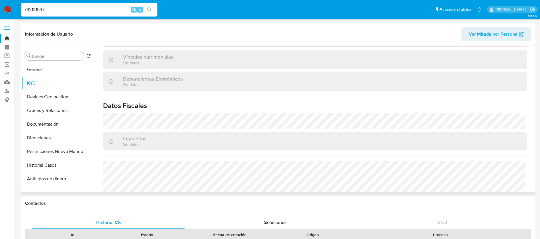
scroll to position [352, 0]
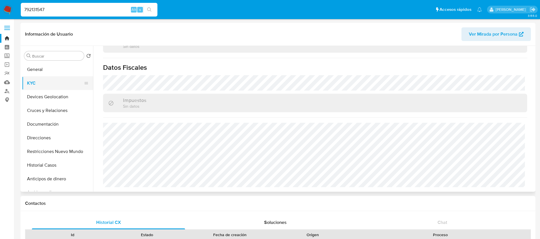
click at [31, 85] on button "KYC" at bounding box center [55, 83] width 67 height 14
drag, startPoint x: 1, startPoint y: -3, endPoint x: 0, endPoint y: -8, distance: 5.5
paste input "14103083"
type input "714103083"
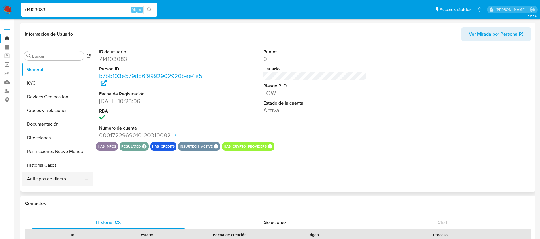
select select "10"
click at [55, 166] on button "Historial Casos" at bounding box center [55, 165] width 67 height 14
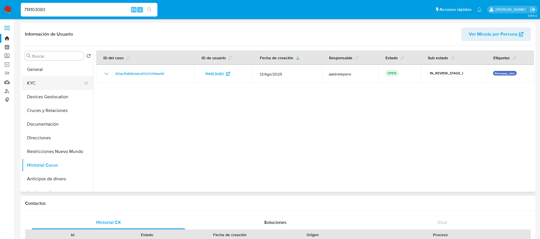
click at [33, 89] on button "KYC" at bounding box center [55, 83] width 67 height 14
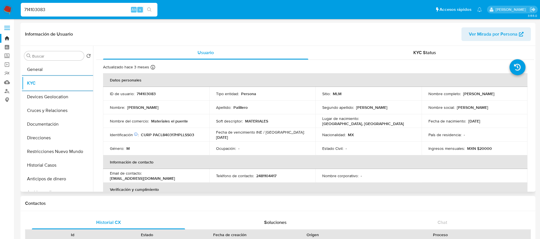
click at [145, 94] on p "714103083" at bounding box center [146, 93] width 19 height 5
copy p "714103083"
drag, startPoint x: 500, startPoint y: 93, endPoint x: 461, endPoint y: 93, distance: 38.4
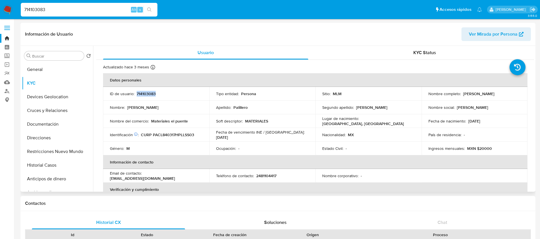
click at [461, 93] on div "Nombre completo : Luis Palillero Cisneros" at bounding box center [474, 93] width 92 height 5
copy p "Luis Palillero Cisneros"
click at [153, 93] on p "714103083" at bounding box center [146, 93] width 19 height 5
copy p "714103083"
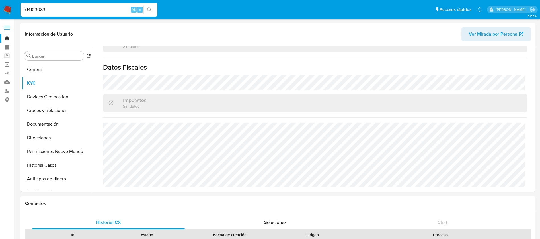
scroll to position [256, 0]
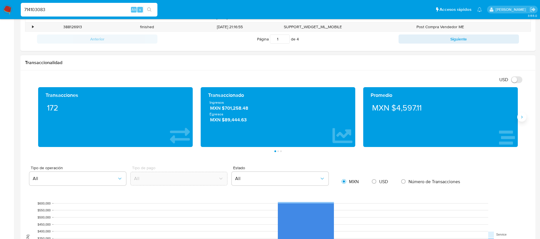
click at [519, 118] on button "Siguiente" at bounding box center [521, 116] width 9 height 9
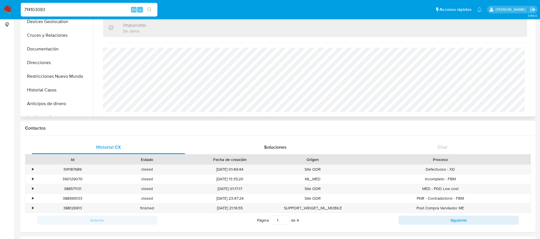
scroll to position [0, 0]
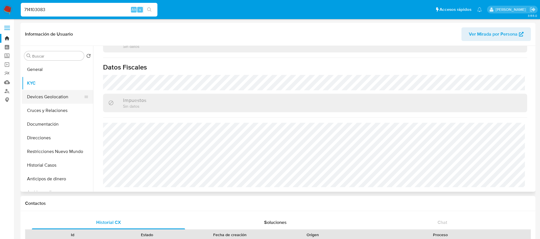
click at [54, 98] on button "Devices Geolocation" at bounding box center [55, 97] width 67 height 14
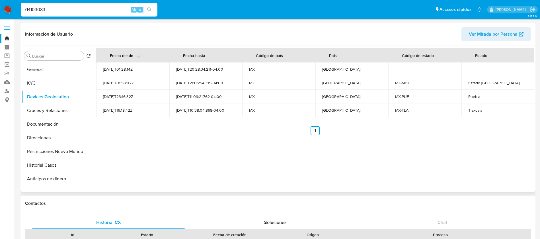
click at [248, 177] on div "Fecha desde Fecha hasta Código de país País Código de estado Estado 2021-09-29T…" at bounding box center [313, 119] width 441 height 146
click at [52, 113] on button "Cruces y Relaciones" at bounding box center [55, 111] width 67 height 14
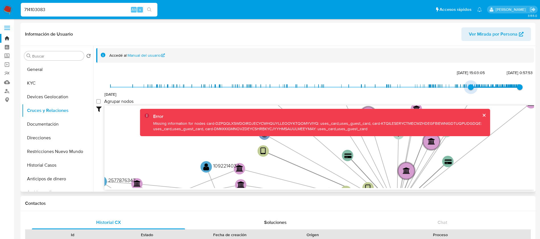
type input "1741414552000"
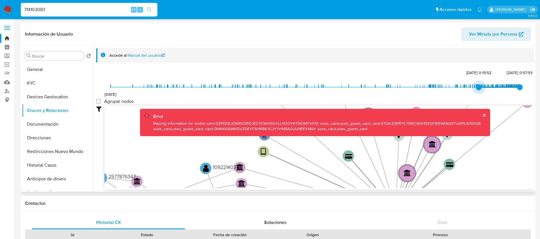
drag, startPoint x: 109, startPoint y: 87, endPoint x: 477, endPoint y: 100, distance: 367.9
click at [477, 100] on div "13/2/2021 8/3/2025, 0:15:52 20/8/2025, 0:57:53 Agrupar nodos Filtros Confianza …" at bounding box center [315, 129] width 438 height 121
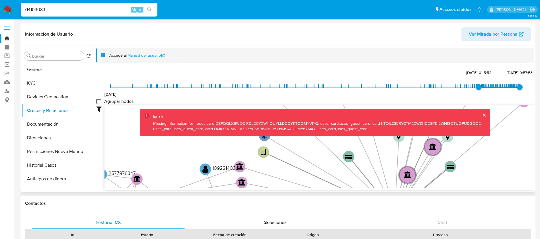
click at [96, 100] on group_nodes "Agrupar nodos" at bounding box center [98, 101] width 5 height 5
checkbox group_nodes "true"
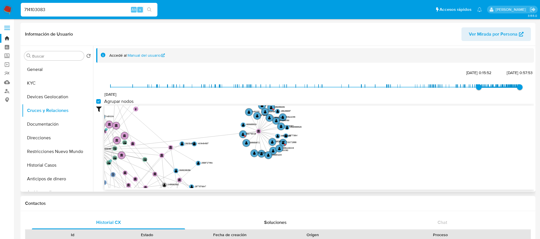
drag, startPoint x: 282, startPoint y: 134, endPoint x: 154, endPoint y: 118, distance: 128.8
click at [154, 117] on icon "user-714103083  714103083 phone-7afbd04b851323dd6638f93260359c70  person-b7bb…" at bounding box center [318, 146] width 429 height 83
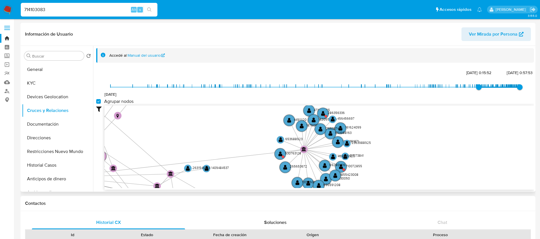
drag, startPoint x: 197, startPoint y: 148, endPoint x: 194, endPoint y: 153, distance: 5.5
click at [194, 153] on icon "user-714103083  714103083 phone-7afbd04b851323dd6638f93260359c70  person-b7bb…" at bounding box center [318, 146] width 429 height 83
click at [60, 128] on button "Documentación" at bounding box center [55, 124] width 67 height 14
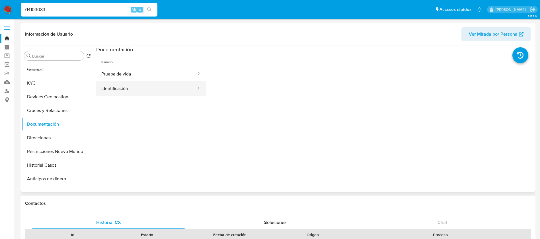
click at [154, 85] on button "Identificación" at bounding box center [146, 88] width 100 height 15
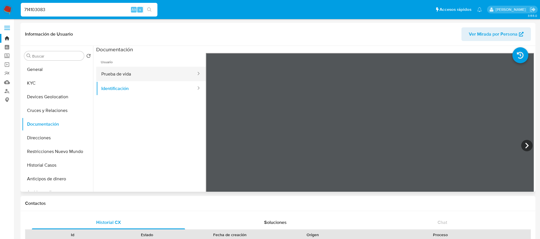
click at [148, 73] on button "Prueba de vida" at bounding box center [146, 74] width 100 height 15
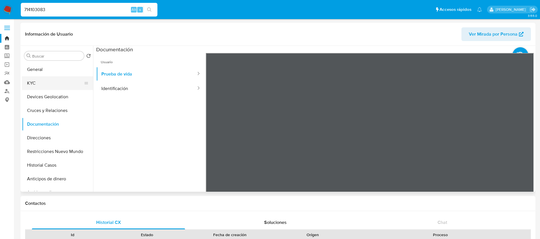
click at [79, 79] on button "KYC" at bounding box center [55, 83] width 67 height 14
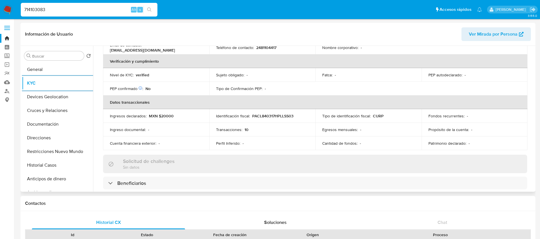
scroll to position [213, 0]
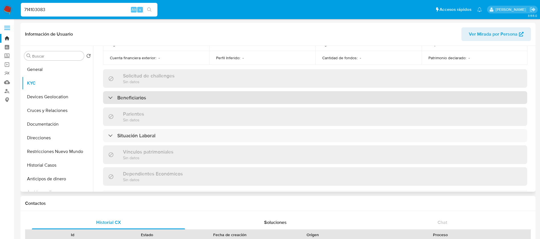
click at [318, 91] on div "Beneficiarios" at bounding box center [315, 97] width 424 height 13
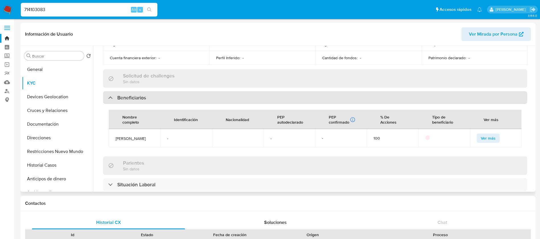
click at [320, 95] on div "Beneficiarios" at bounding box center [315, 97] width 424 height 13
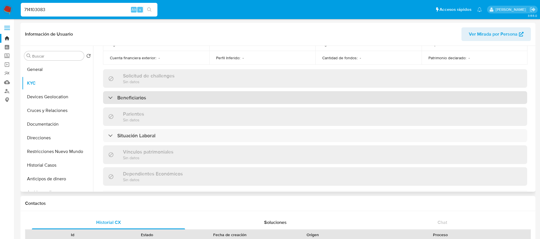
click at [327, 101] on div "Beneficiarios" at bounding box center [315, 97] width 424 height 13
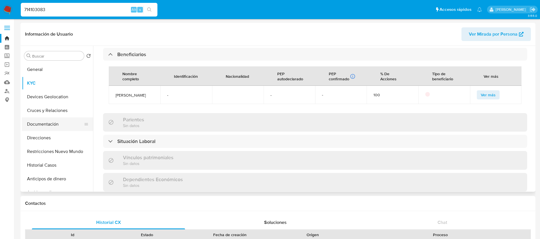
scroll to position [182, 0]
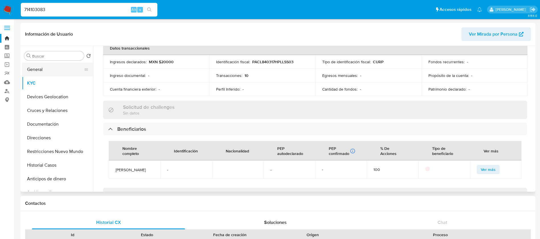
click at [61, 71] on button "General" at bounding box center [55, 70] width 67 height 14
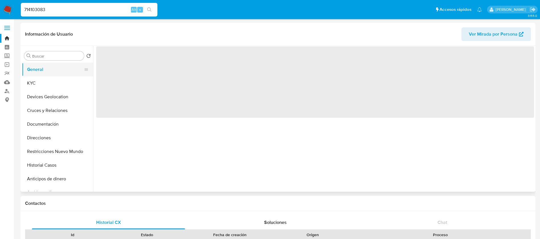
scroll to position [0, 0]
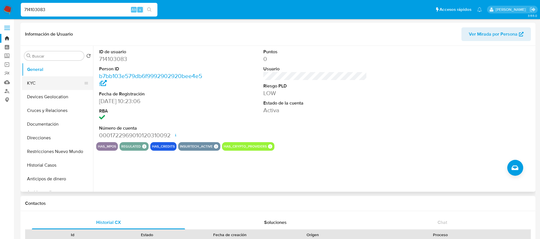
click at [32, 78] on button "KYC" at bounding box center [55, 83] width 67 height 14
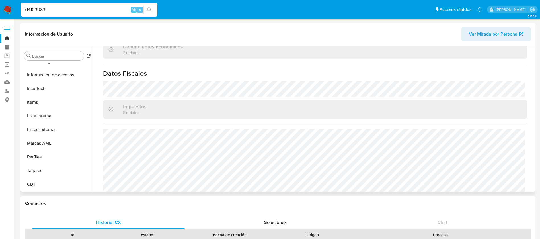
scroll to position [347, 0]
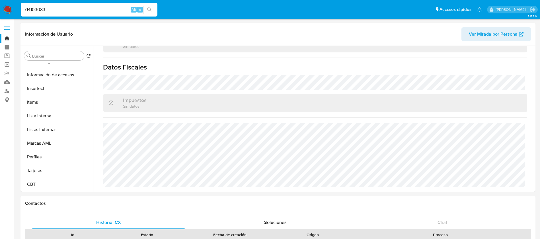
drag, startPoint x: 85, startPoint y: 8, endPoint x: 0, endPoint y: -29, distance: 92.9
paste input "1252215599"
type input "1252215599"
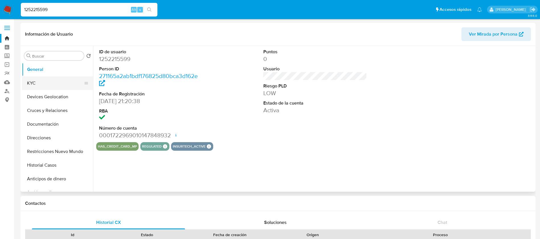
select select "10"
click at [56, 83] on button "KYC" at bounding box center [55, 83] width 67 height 14
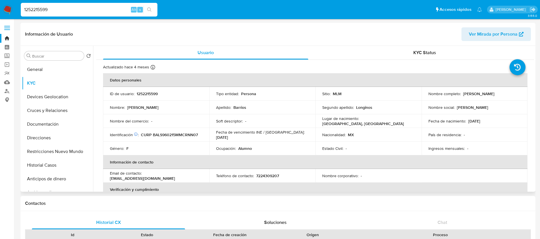
click at [156, 94] on p "1252215599" at bounding box center [147, 93] width 21 height 5
drag, startPoint x: 498, startPoint y: 92, endPoint x: 462, endPoint y: 89, distance: 36.0
click at [462, 89] on td "Nombre completo : Sandra Barrios Longinos" at bounding box center [474, 94] width 106 height 14
click at [150, 93] on p "1252215599" at bounding box center [147, 93] width 21 height 5
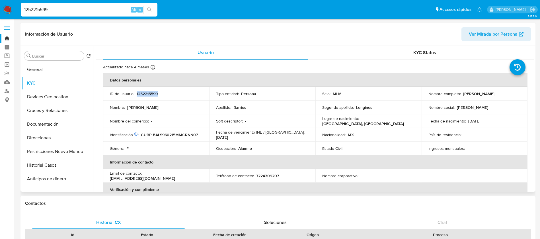
click at [150, 93] on p "1252215599" at bounding box center [147, 93] width 21 height 5
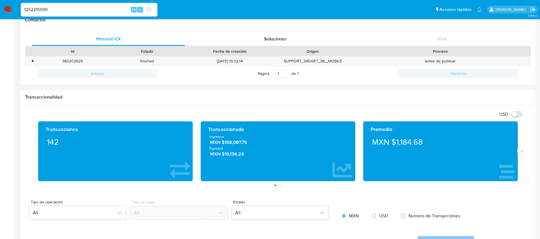
scroll to position [256, 0]
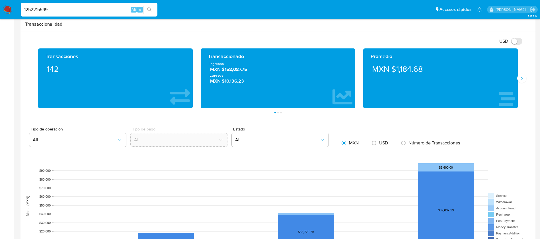
drag, startPoint x: 523, startPoint y: 77, endPoint x: 516, endPoint y: 82, distance: 8.1
click at [523, 78] on icon "Siguiente" at bounding box center [521, 78] width 5 height 5
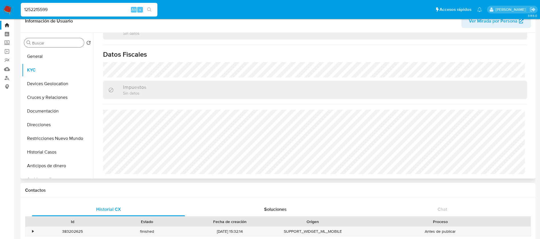
scroll to position [0, 0]
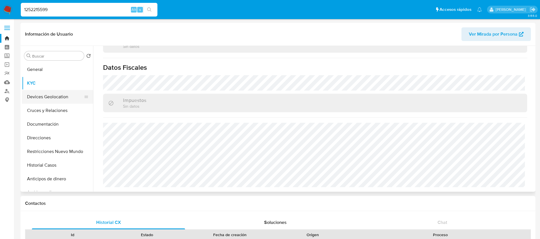
click at [62, 95] on button "Devices Geolocation" at bounding box center [55, 97] width 67 height 14
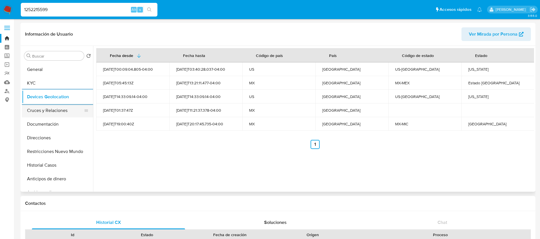
click at [49, 114] on button "Cruces y Relaciones" at bounding box center [55, 111] width 67 height 14
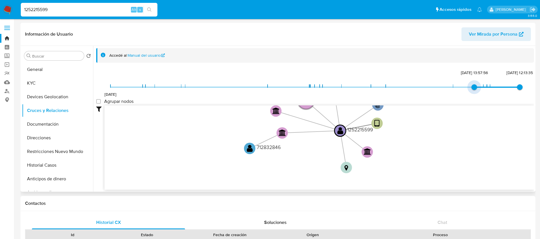
type input "1738038529000"
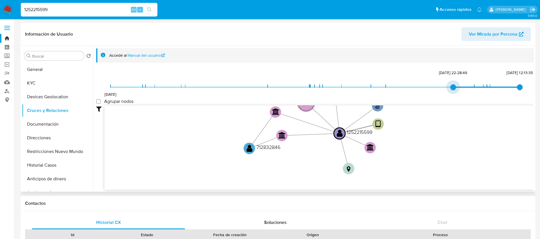
drag, startPoint x: 108, startPoint y: 87, endPoint x: 457, endPoint y: 94, distance: 349.3
click at [457, 94] on div "9/5/2022 27/1/2025, 22:28:49 9/8/2025, 12:13:35" at bounding box center [314, 91] width 409 height 16
click at [100, 98] on div "9/5/2022 27/1/2025, 22:28:49 9/8/2025, 12:13:35 Agrupar nodos Filtros Confianza…" at bounding box center [315, 129] width 438 height 121
click at [100, 101] on group_nodes "Agrupar nodos" at bounding box center [98, 101] width 5 height 5
checkbox group_nodes "true"
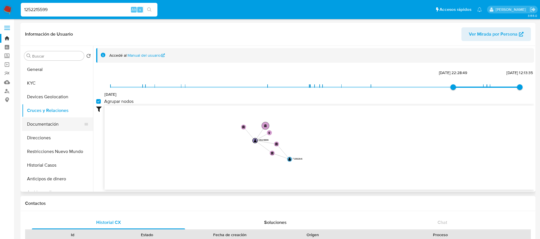
click at [48, 122] on button "Documentación" at bounding box center [55, 124] width 67 height 14
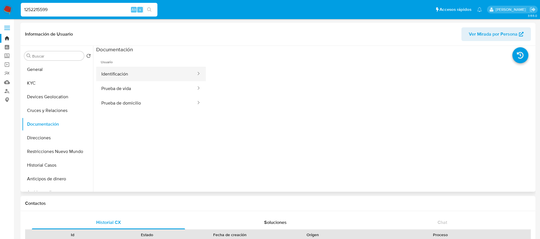
click at [125, 69] on button "Identificación" at bounding box center [146, 74] width 100 height 15
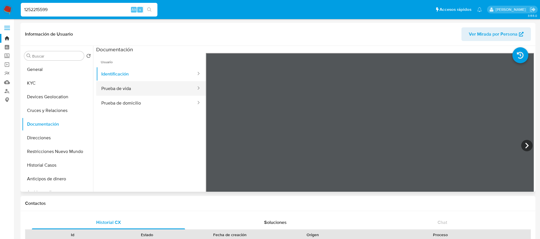
click at [146, 87] on button "Prueba de vida" at bounding box center [146, 88] width 100 height 15
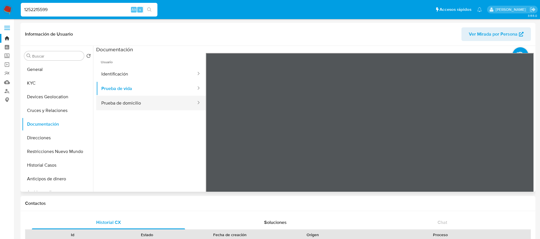
click at [164, 106] on button "Prueba de domicilio" at bounding box center [146, 103] width 100 height 15
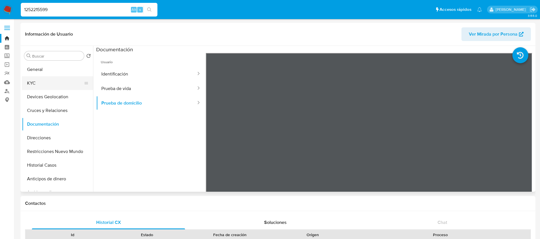
click at [60, 85] on button "KYC" at bounding box center [55, 83] width 67 height 14
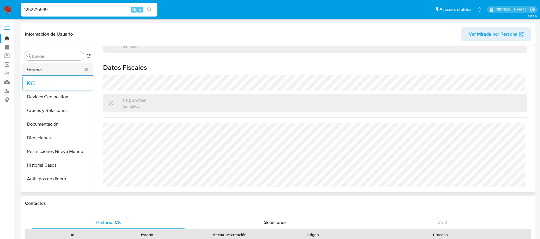
click at [47, 72] on button "General" at bounding box center [55, 70] width 67 height 14
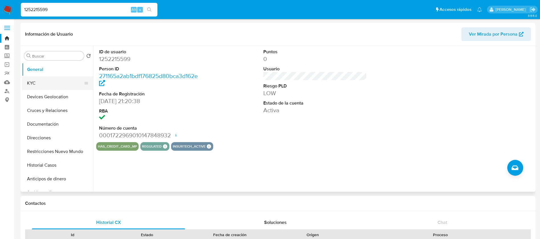
click at [68, 87] on button "KYC" at bounding box center [55, 83] width 67 height 14
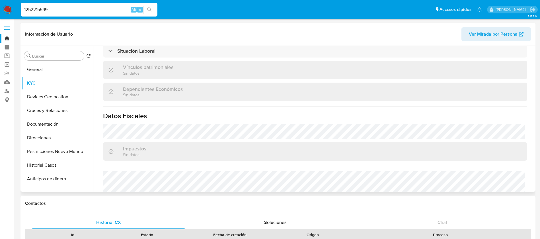
scroll to position [342, 0]
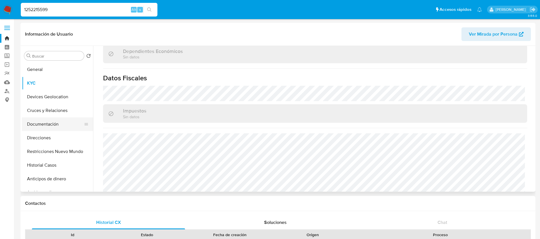
click at [66, 124] on button "Documentación" at bounding box center [55, 124] width 67 height 14
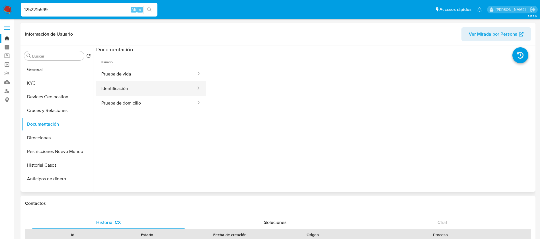
click at [139, 88] on button "Identificación" at bounding box center [146, 88] width 100 height 15
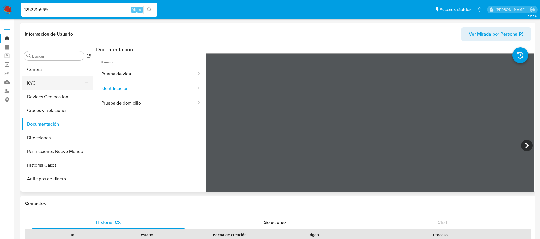
click at [60, 82] on button "KYC" at bounding box center [55, 83] width 67 height 14
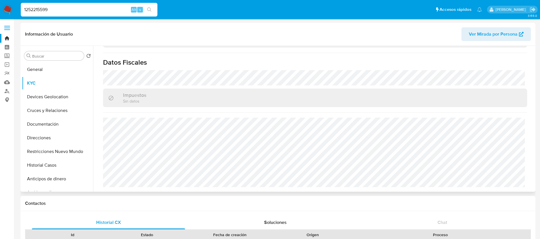
scroll to position [352, 0]
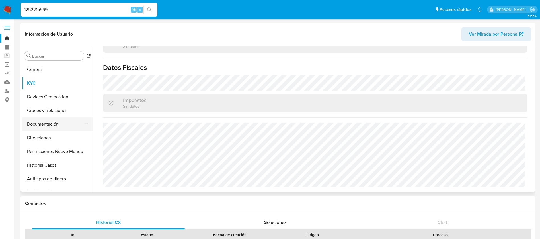
click at [59, 124] on button "Documentación" at bounding box center [55, 124] width 67 height 14
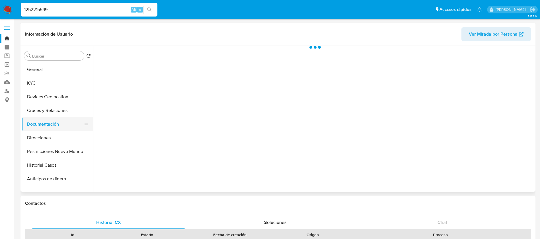
scroll to position [0, 0]
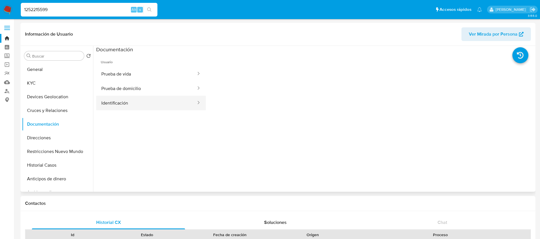
click at [132, 107] on button "Identificación" at bounding box center [146, 103] width 100 height 15
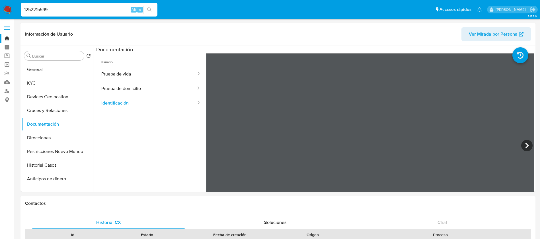
drag, startPoint x: 64, startPoint y: 5, endPoint x: 0, endPoint y: -29, distance: 72.3
paste input "638940958"
type input "638940958"
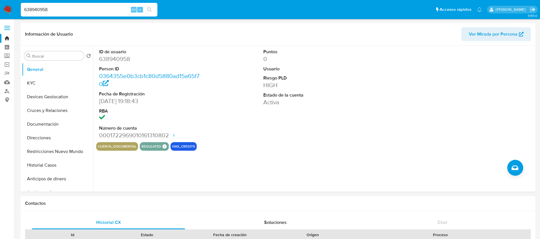
select select "10"
click at [43, 83] on button "KYC" at bounding box center [55, 83] width 67 height 14
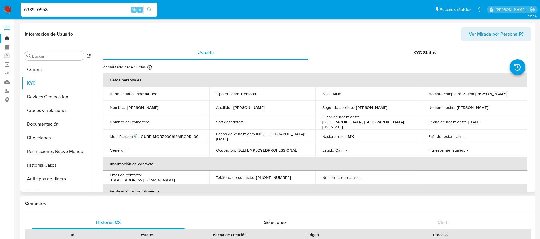
click at [157, 94] on p "638940958" at bounding box center [147, 93] width 21 height 5
click at [155, 94] on p "638940958" at bounding box center [147, 93] width 21 height 5
copy p "638940958"
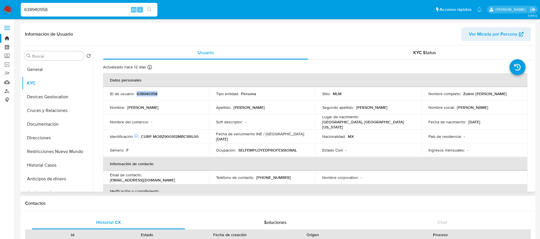
drag, startPoint x: 472, startPoint y: 96, endPoint x: 426, endPoint y: 98, distance: 45.6
click at [463, 96] on p "Zulem [PERSON_NAME]" at bounding box center [485, 93] width 44 height 5
copy p "Zulem [PERSON_NAME]"
click at [151, 96] on td "ID de usuario : 638940958" at bounding box center [156, 94] width 106 height 14
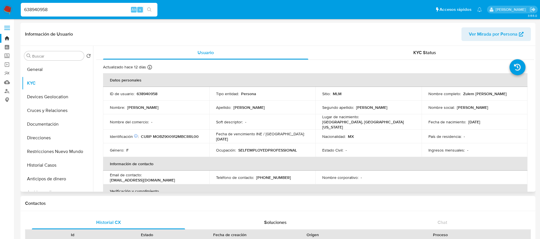
click at [152, 93] on p "638940958" at bounding box center [147, 93] width 21 height 5
click at [152, 92] on p "638940958" at bounding box center [147, 93] width 21 height 5
copy p "638940958"
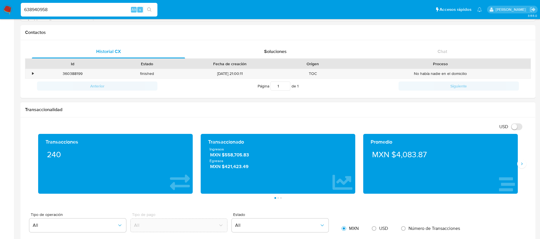
scroll to position [299, 0]
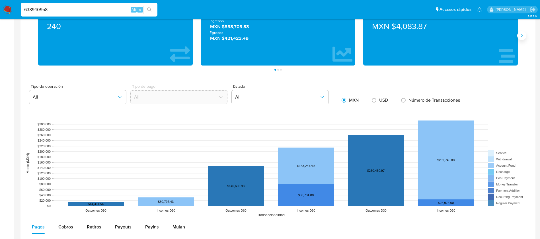
click at [522, 38] on icon "Siguiente" at bounding box center [521, 35] width 5 height 5
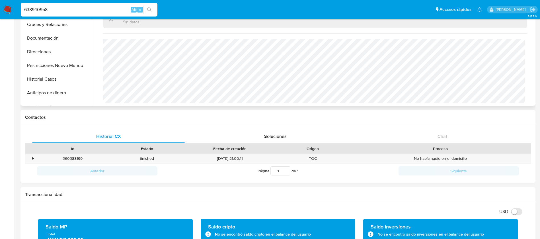
scroll to position [0, 0]
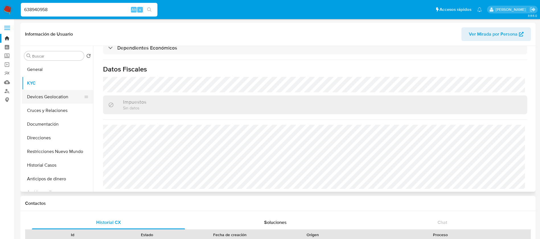
click at [55, 95] on button "Devices Geolocation" at bounding box center [55, 97] width 67 height 14
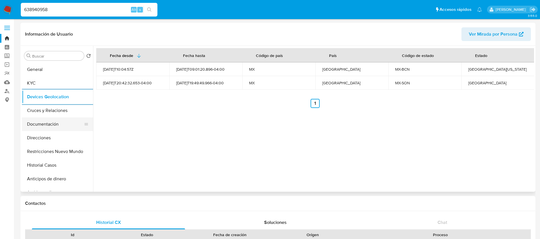
click at [77, 118] on button "Documentación" at bounding box center [55, 124] width 67 height 14
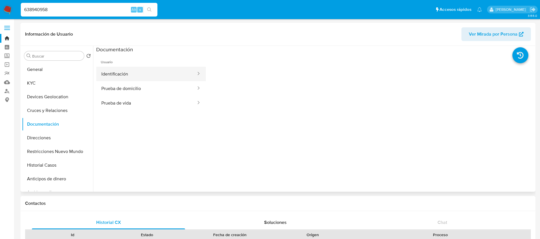
drag, startPoint x: 139, startPoint y: 75, endPoint x: 145, endPoint y: 79, distance: 7.8
click at [140, 75] on button "Identificación" at bounding box center [146, 74] width 100 height 15
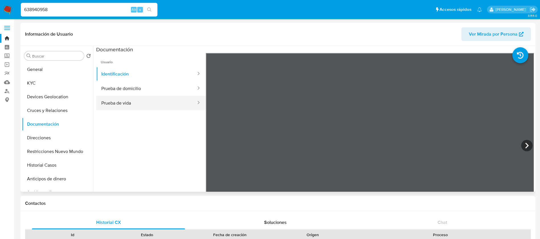
click at [142, 99] on button "Prueba de vida" at bounding box center [146, 103] width 100 height 15
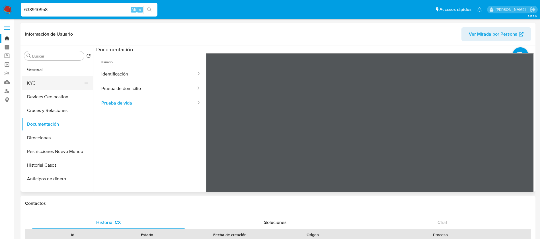
click at [42, 81] on button "KYC" at bounding box center [55, 83] width 67 height 14
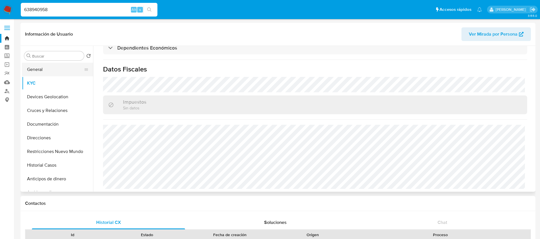
click at [57, 70] on button "General" at bounding box center [55, 70] width 67 height 14
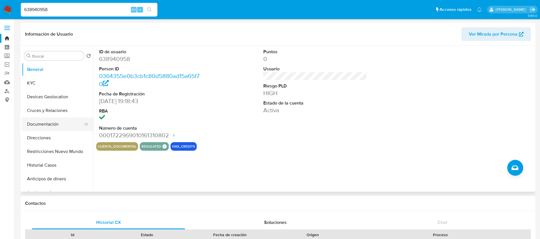
click at [66, 118] on button "Documentación" at bounding box center [55, 124] width 67 height 14
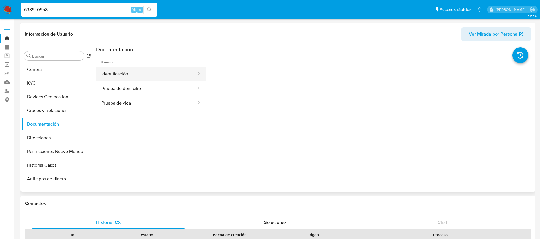
click at [126, 73] on button "Identificación" at bounding box center [146, 74] width 100 height 15
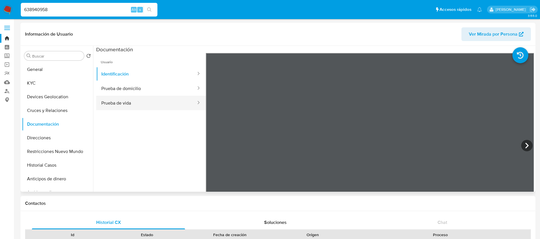
click at [144, 99] on button "Prueba de vida" at bounding box center [146, 103] width 100 height 15
